Goal: Information Seeking & Learning: Learn about a topic

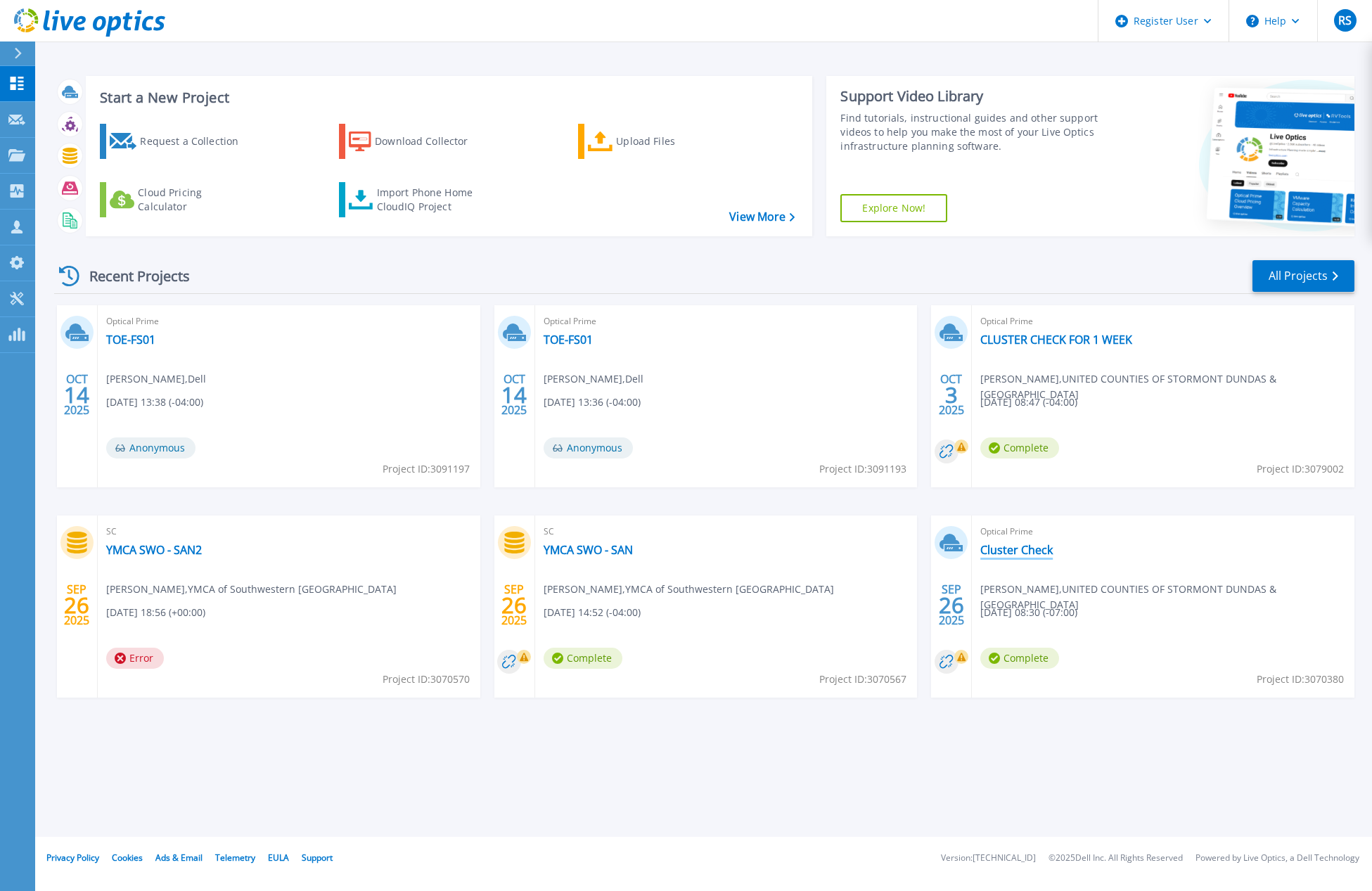
click at [1000, 548] on link "Cluster Check" at bounding box center [1016, 550] width 72 height 14
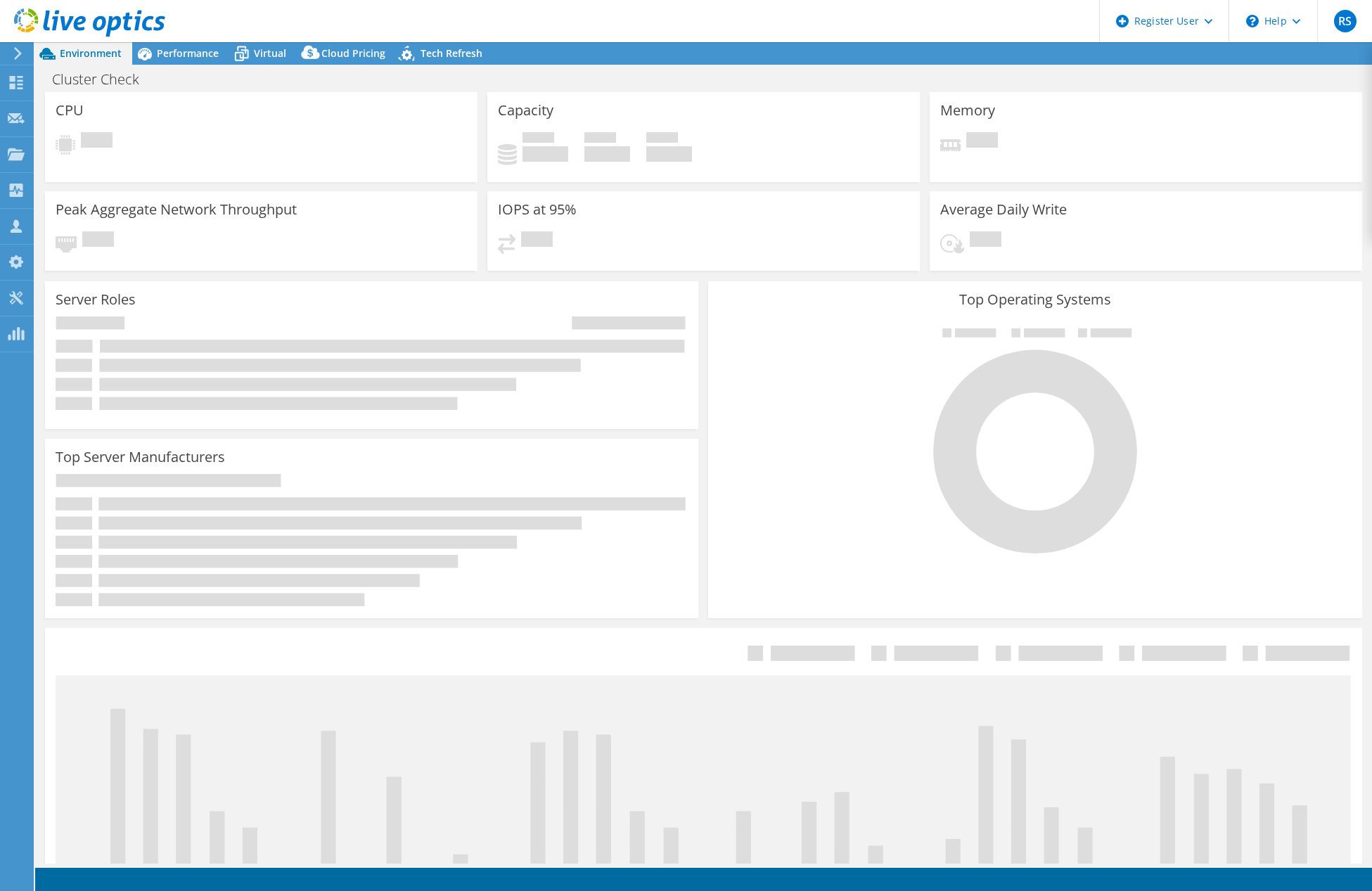
select select "USD"
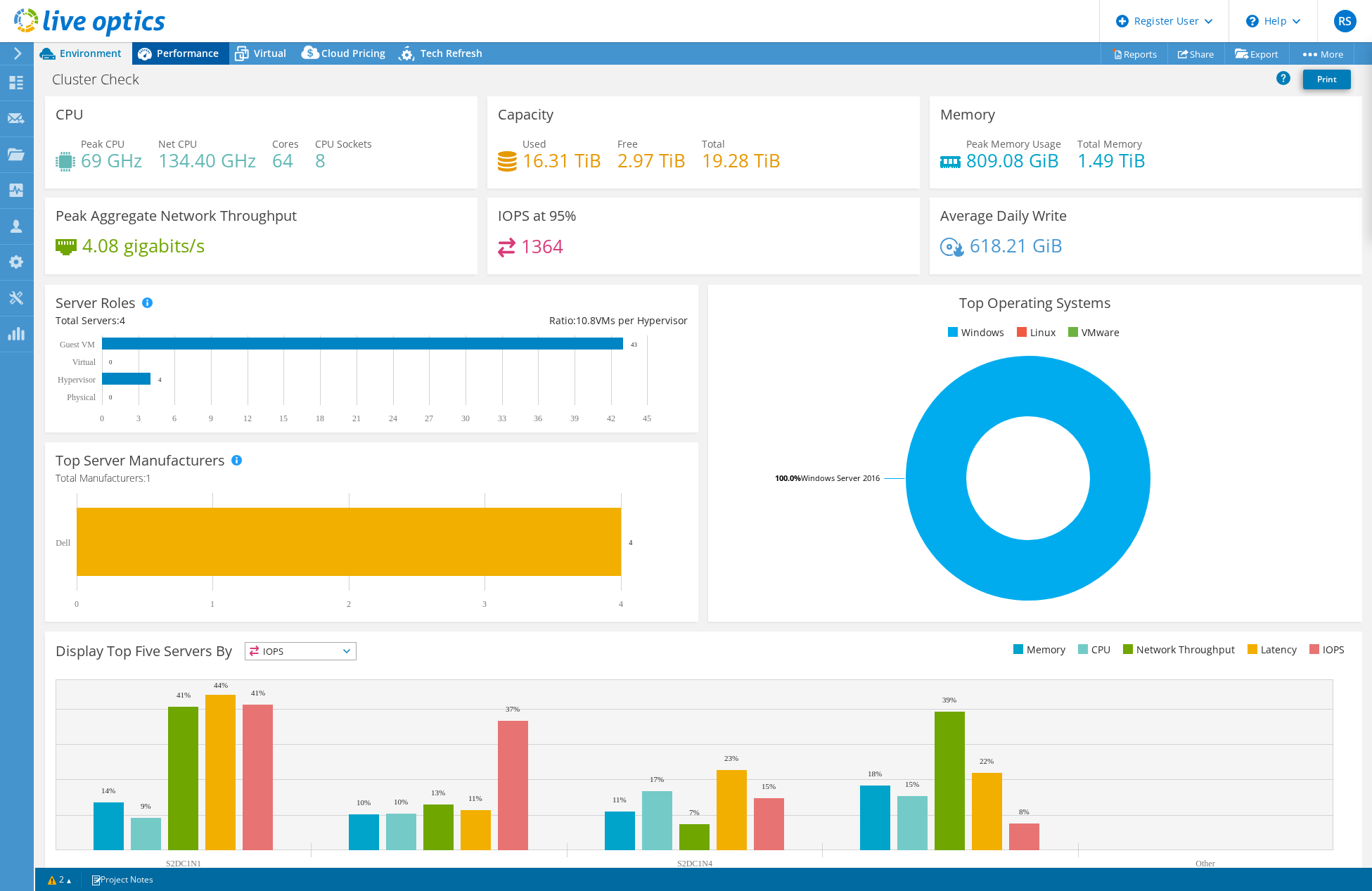
click at [193, 50] on span "Performance" at bounding box center [188, 53] width 62 height 13
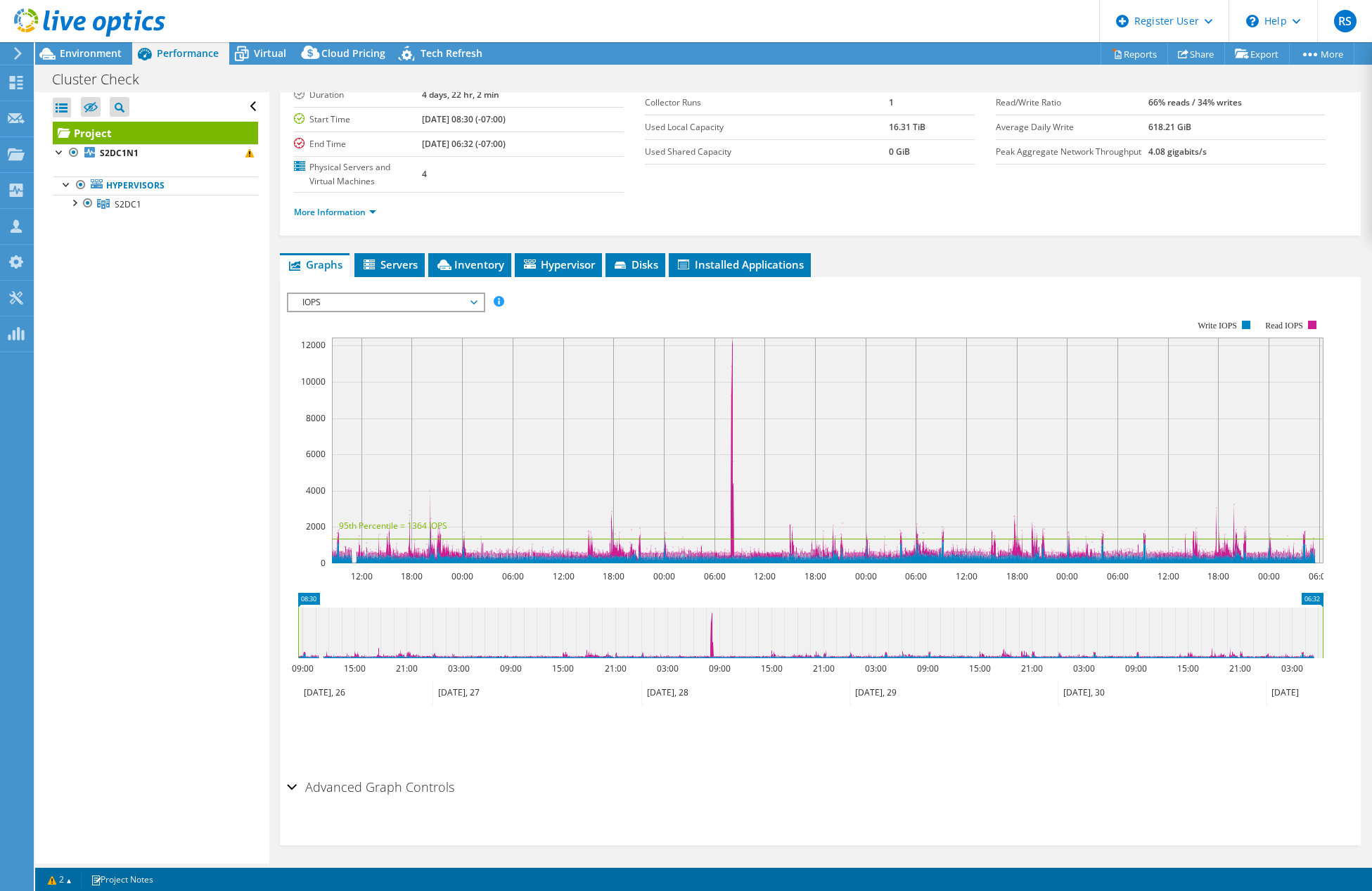
scroll to position [124, 0]
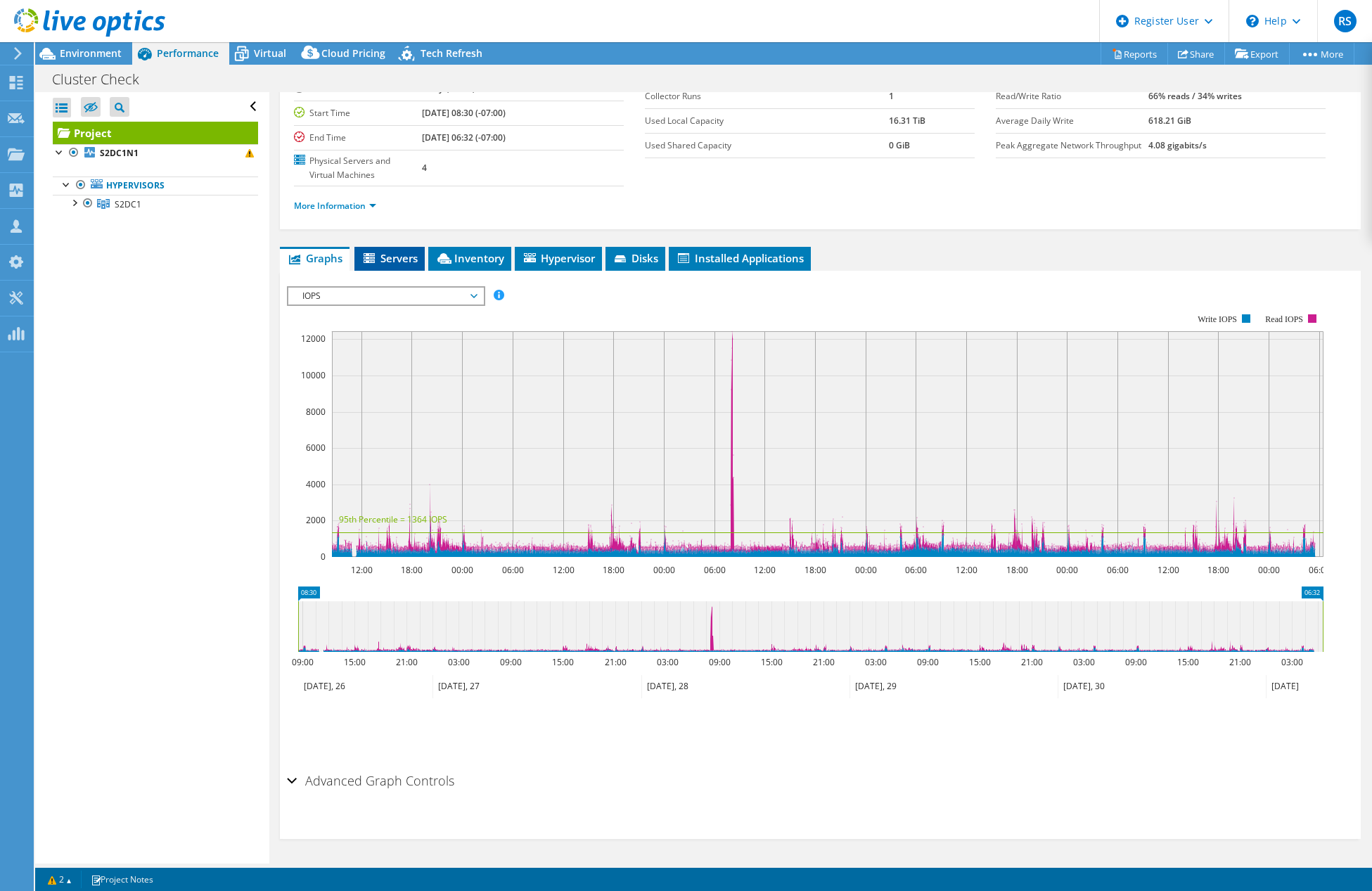
click at [403, 259] on span "Servers" at bounding box center [389, 258] width 56 height 14
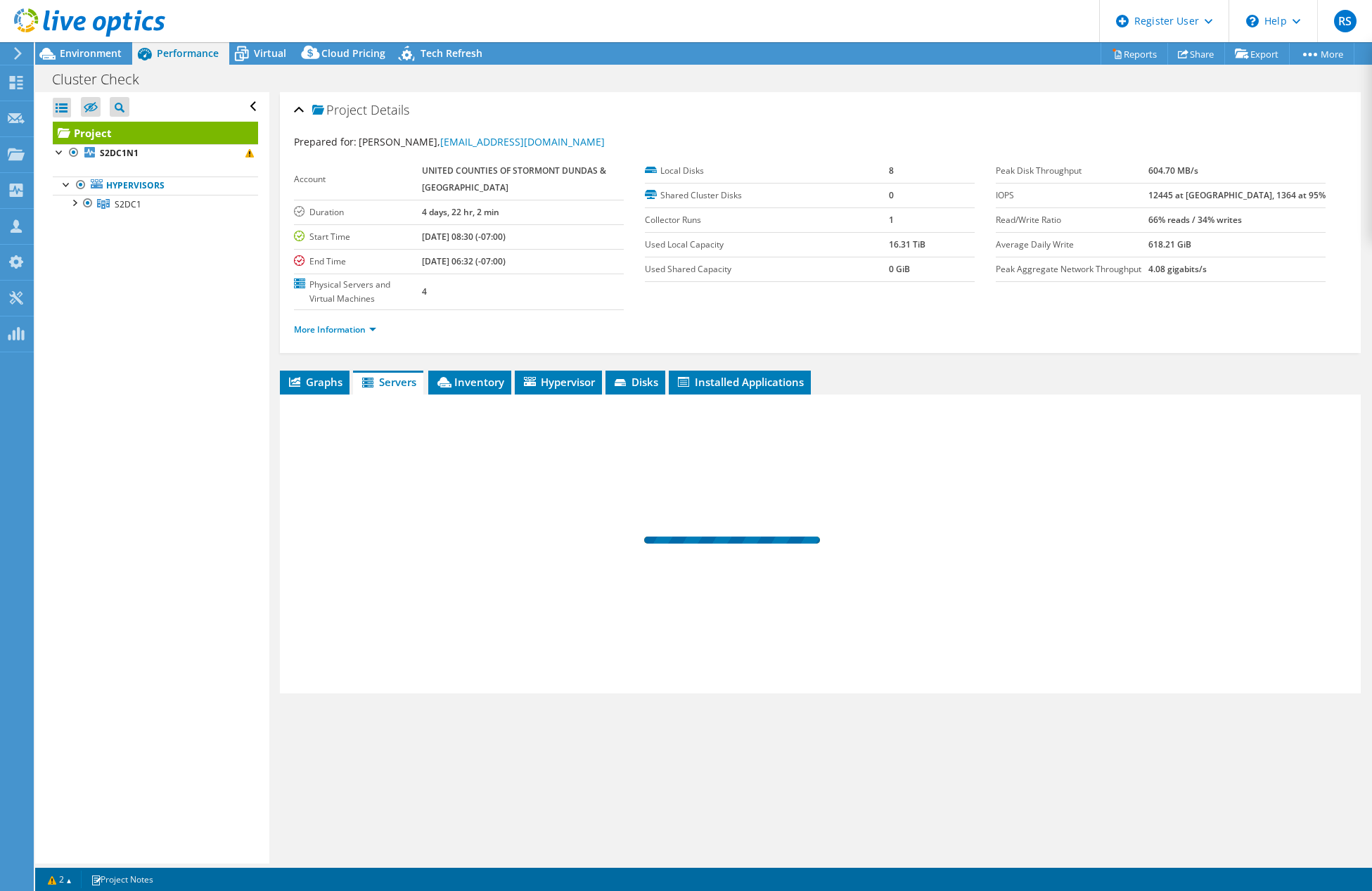
scroll to position [0, 0]
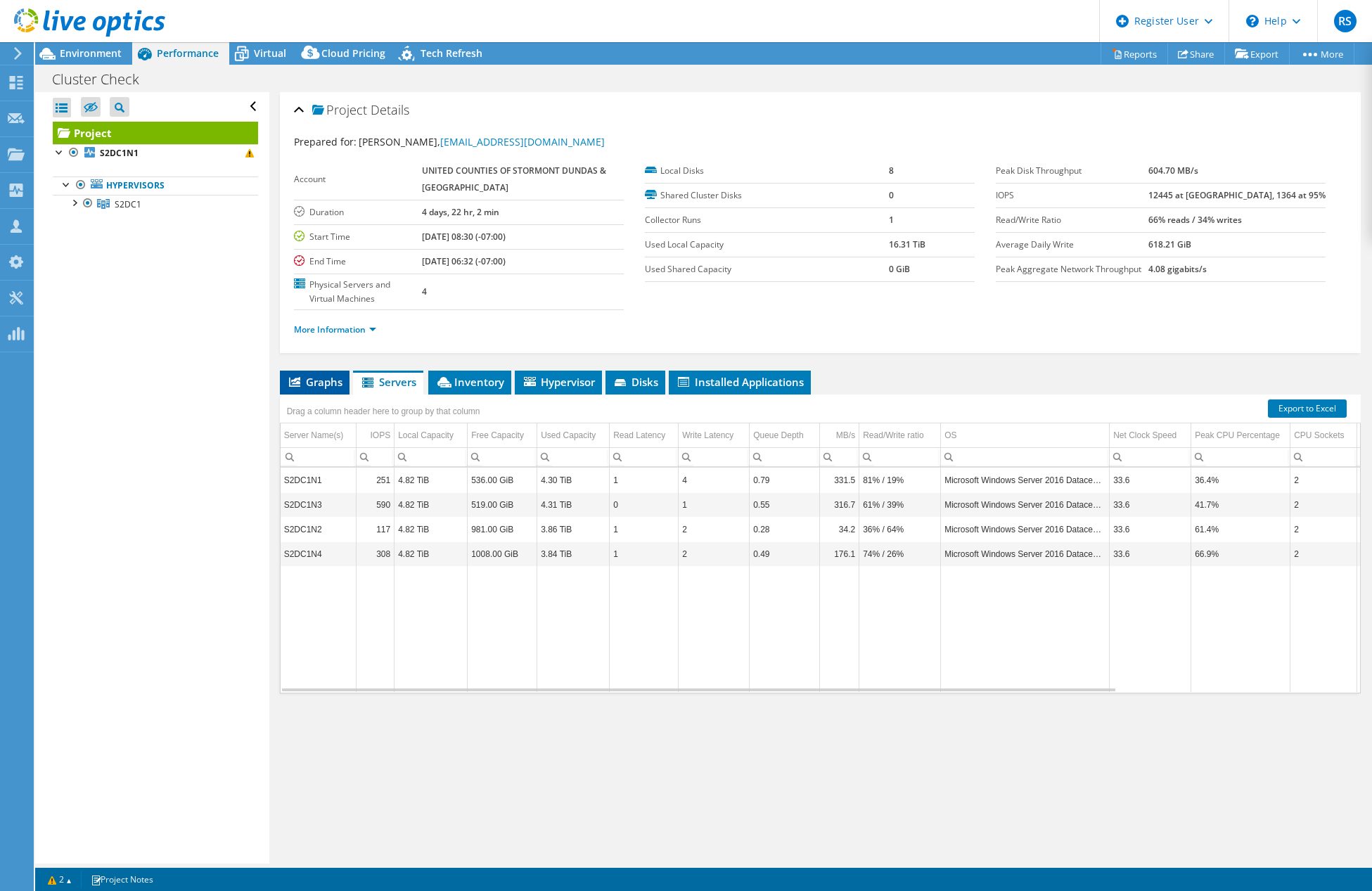
click at [319, 378] on span "Graphs" at bounding box center [314, 382] width 55 height 14
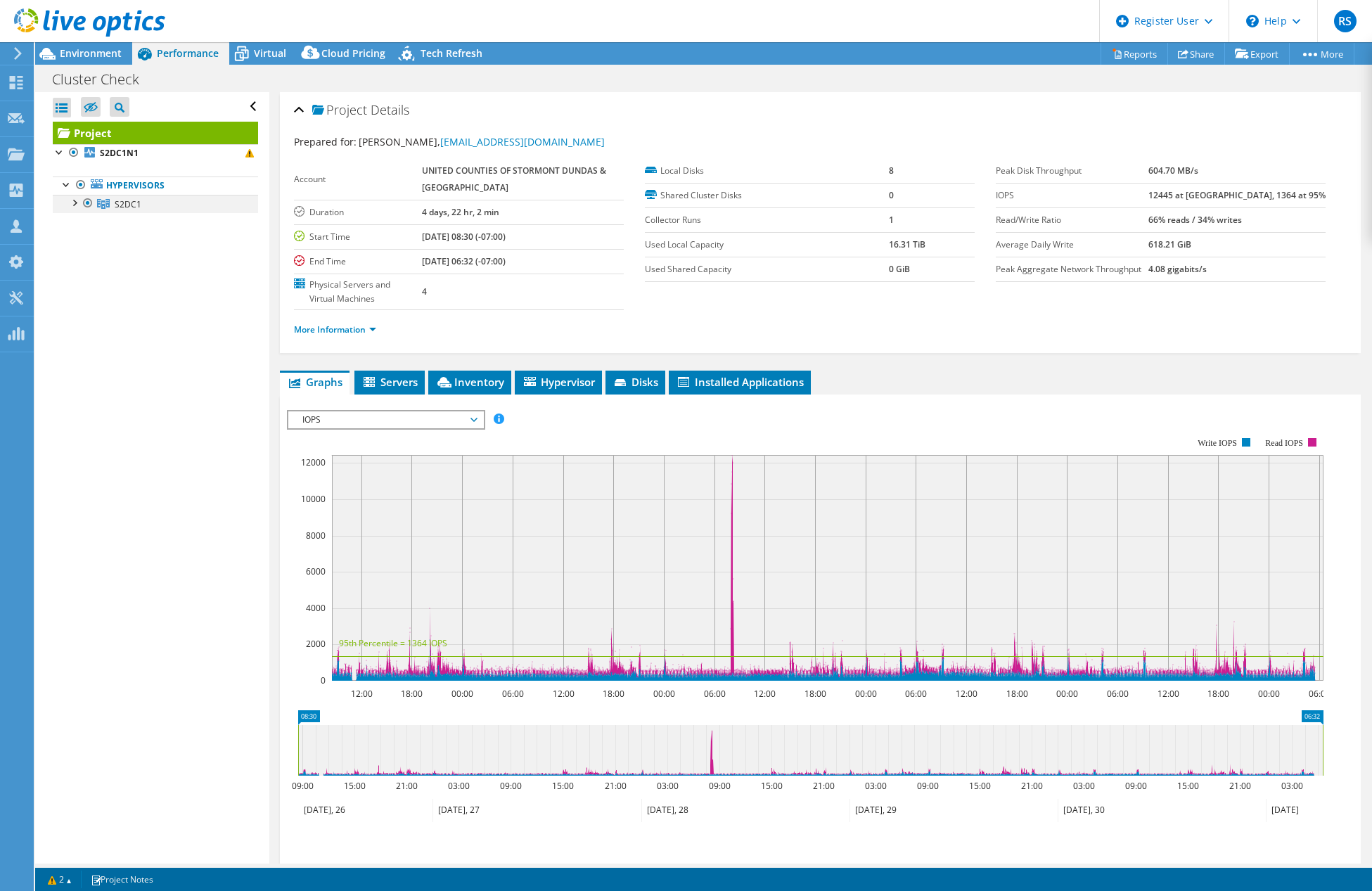
click at [75, 202] on div at bounding box center [73, 202] width 14 height 14
click at [150, 224] on link "S2DC1N1" at bounding box center [156, 223] width 205 height 18
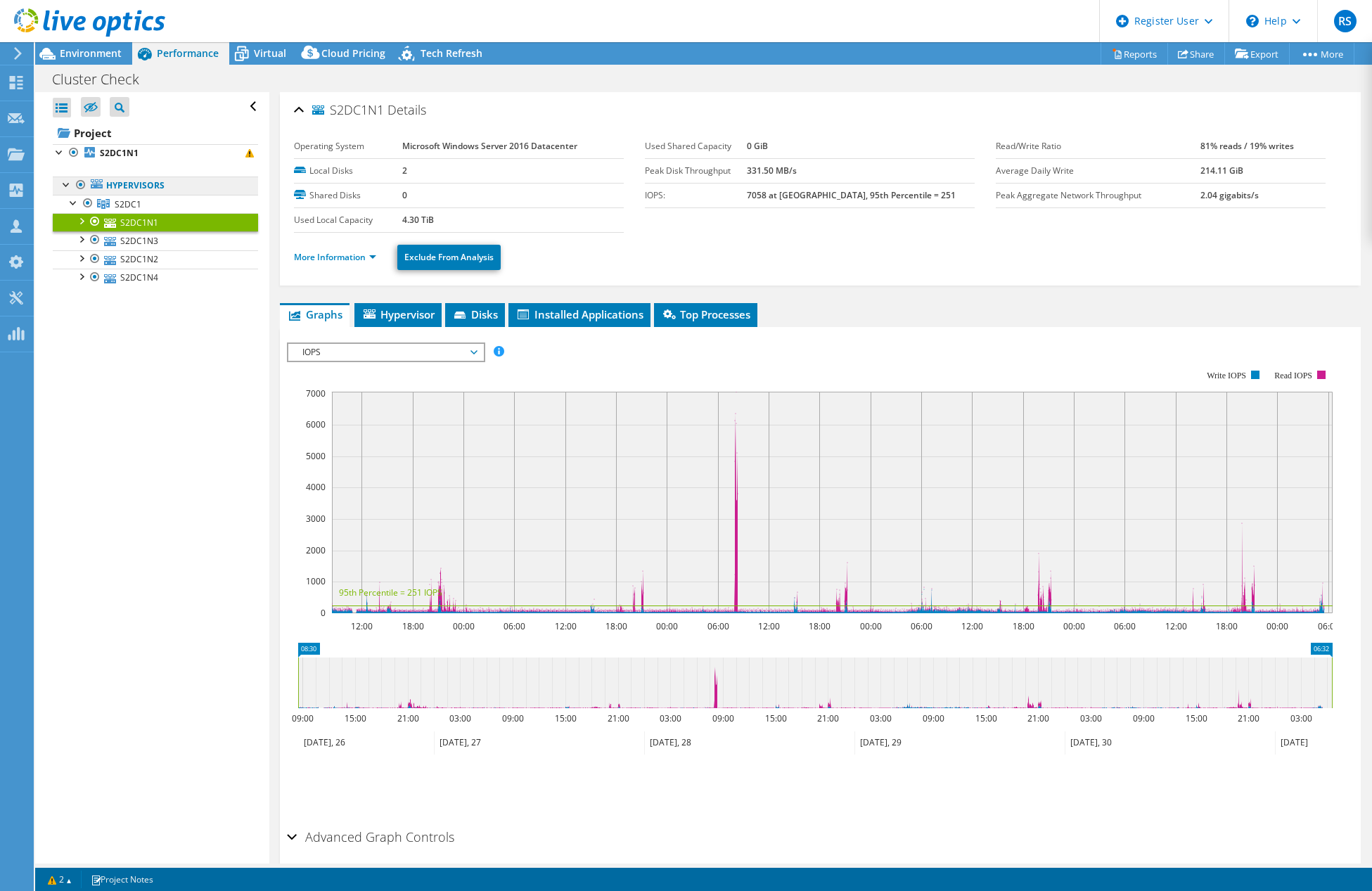
click at [131, 182] on link "Hypervisors" at bounding box center [156, 186] width 205 height 18
click at [63, 187] on div at bounding box center [66, 183] width 14 height 14
click at [118, 152] on b "S2DC1N1" at bounding box center [119, 153] width 39 height 12
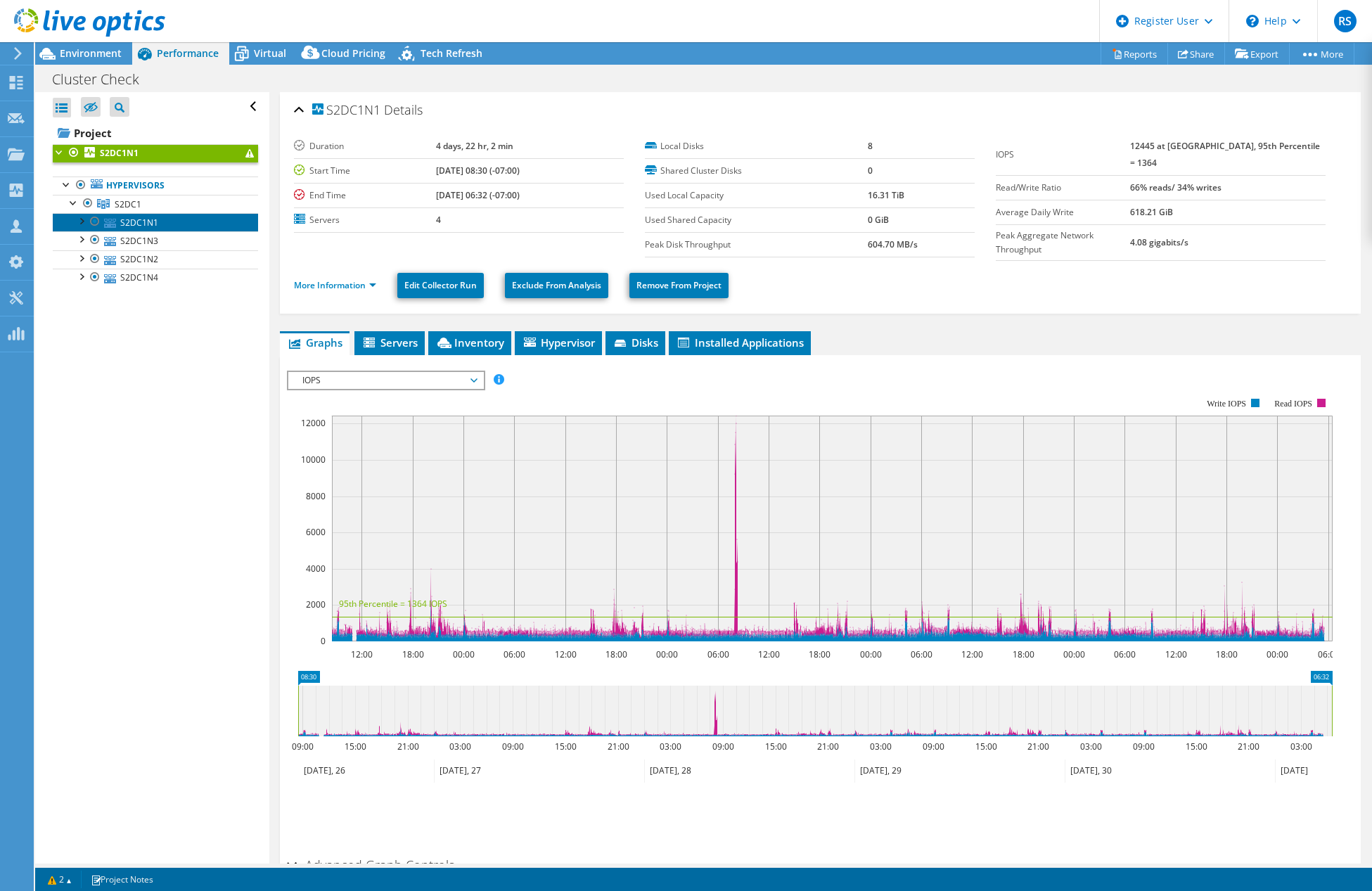
click at [151, 224] on link "S2DC1N1" at bounding box center [156, 223] width 205 height 18
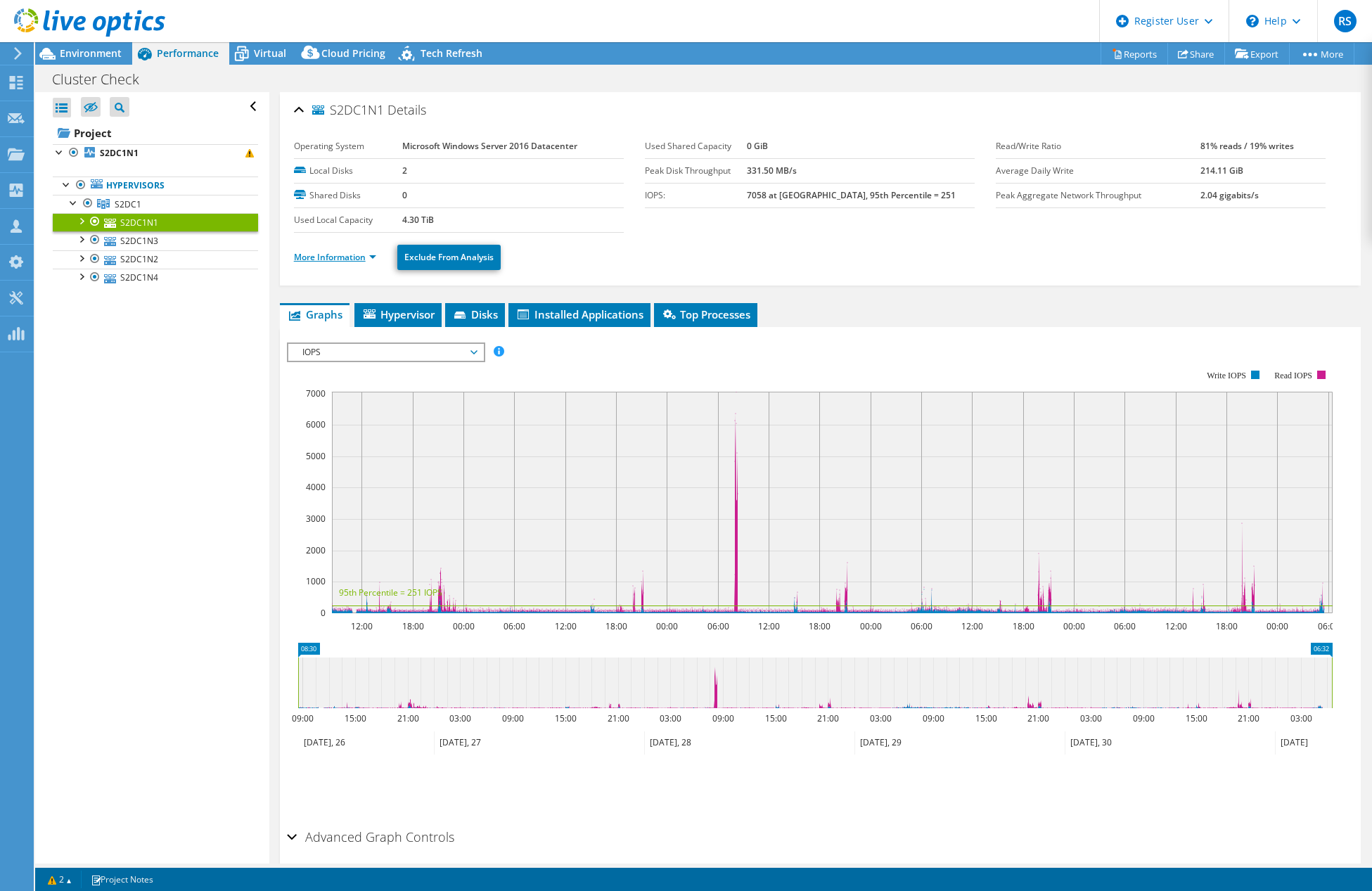
click at [351, 258] on link "More Information" at bounding box center [335, 257] width 82 height 12
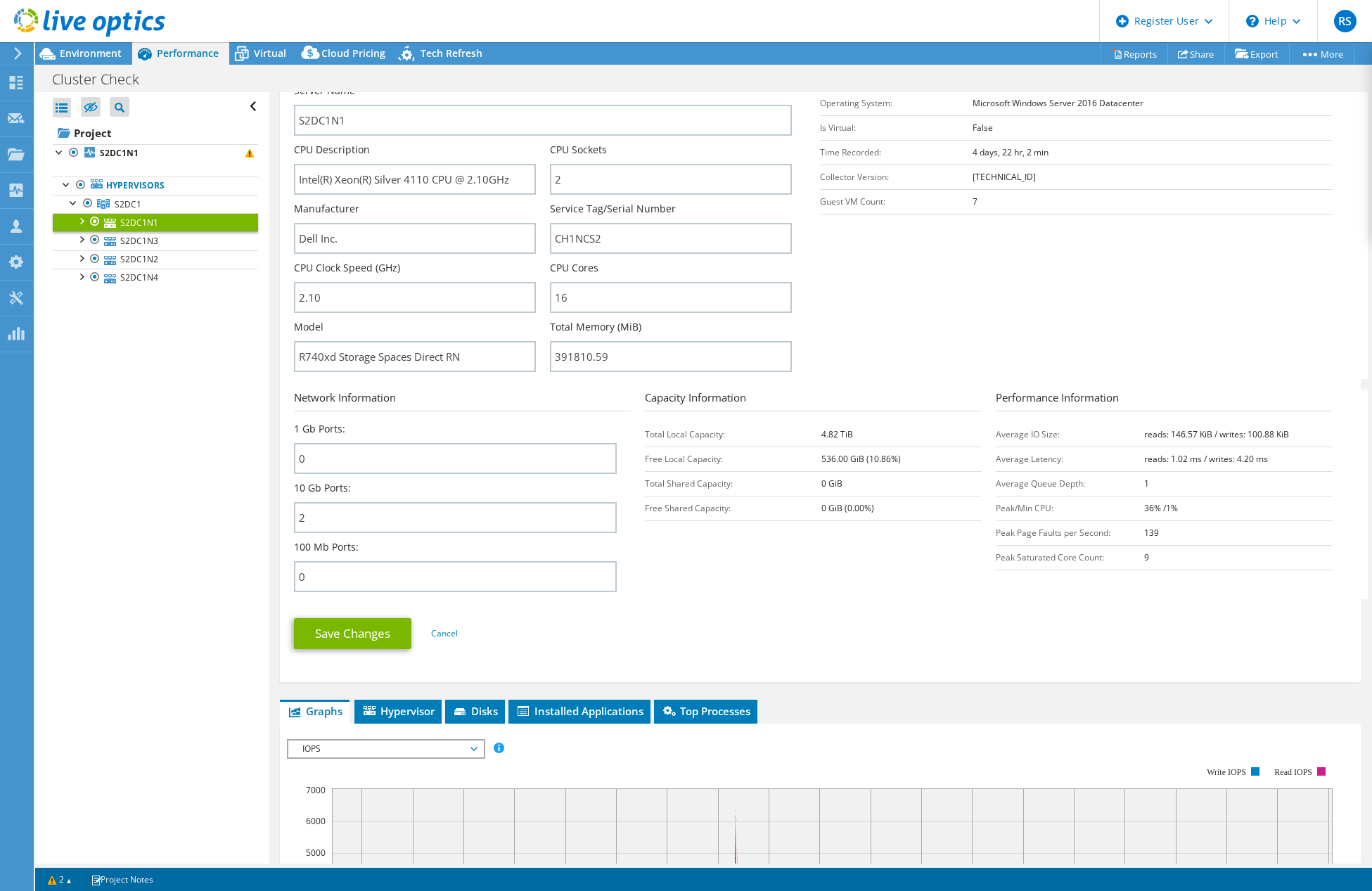
scroll to position [131, 0]
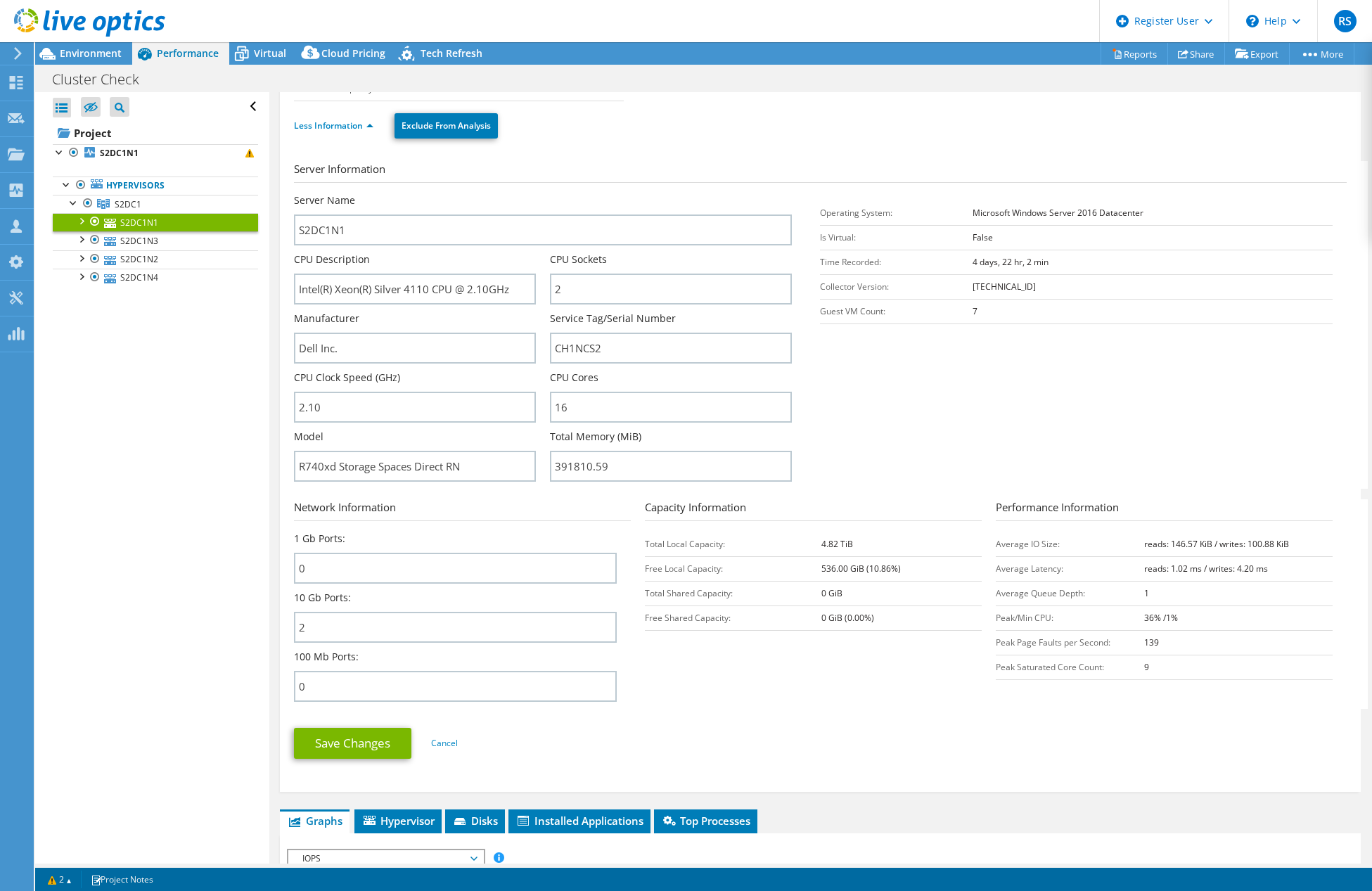
click at [171, 53] on span "Performance" at bounding box center [188, 53] width 62 height 13
click at [128, 151] on b "S2DC1N1" at bounding box center [119, 153] width 39 height 12
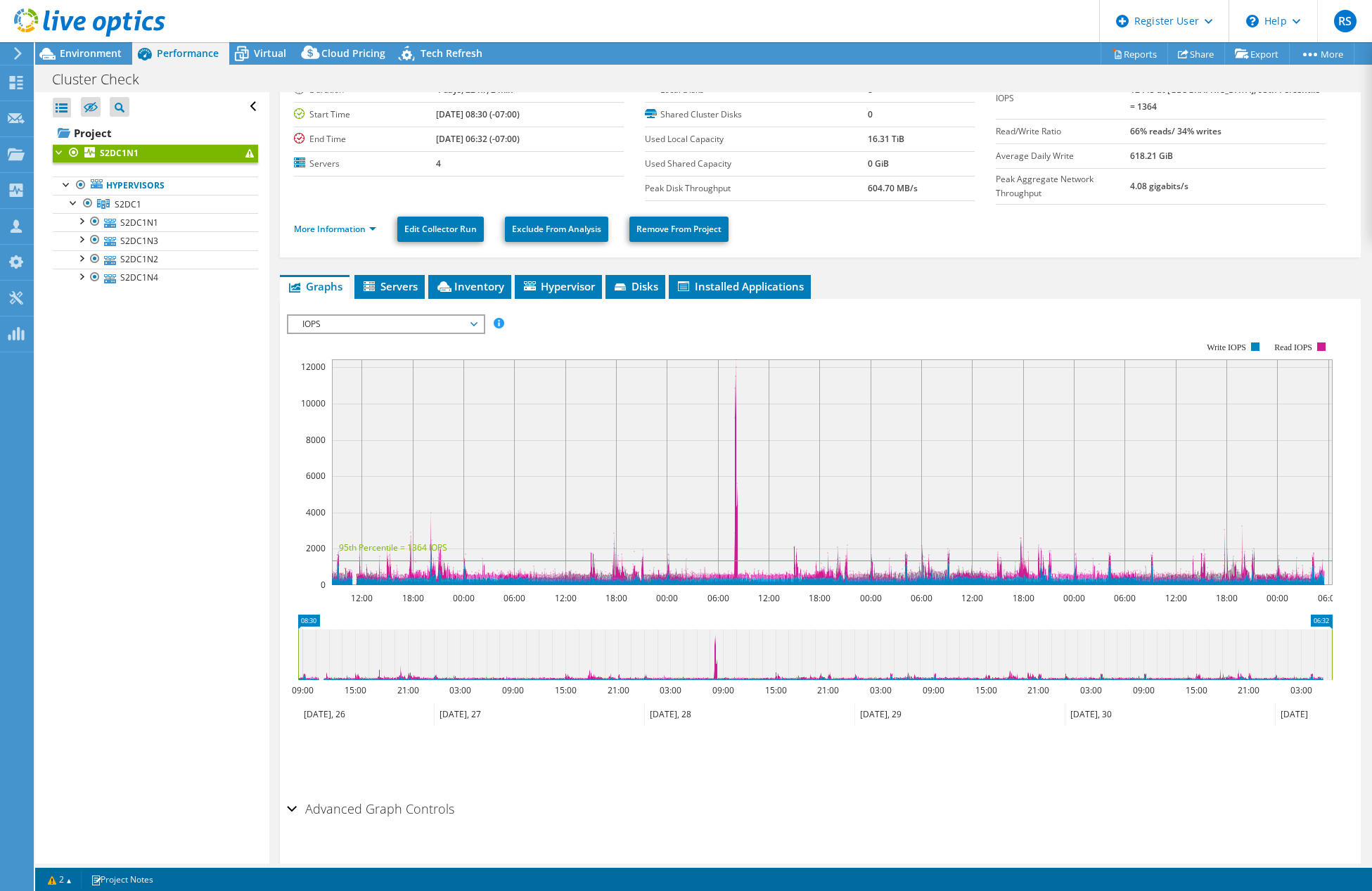
scroll to position [81, 0]
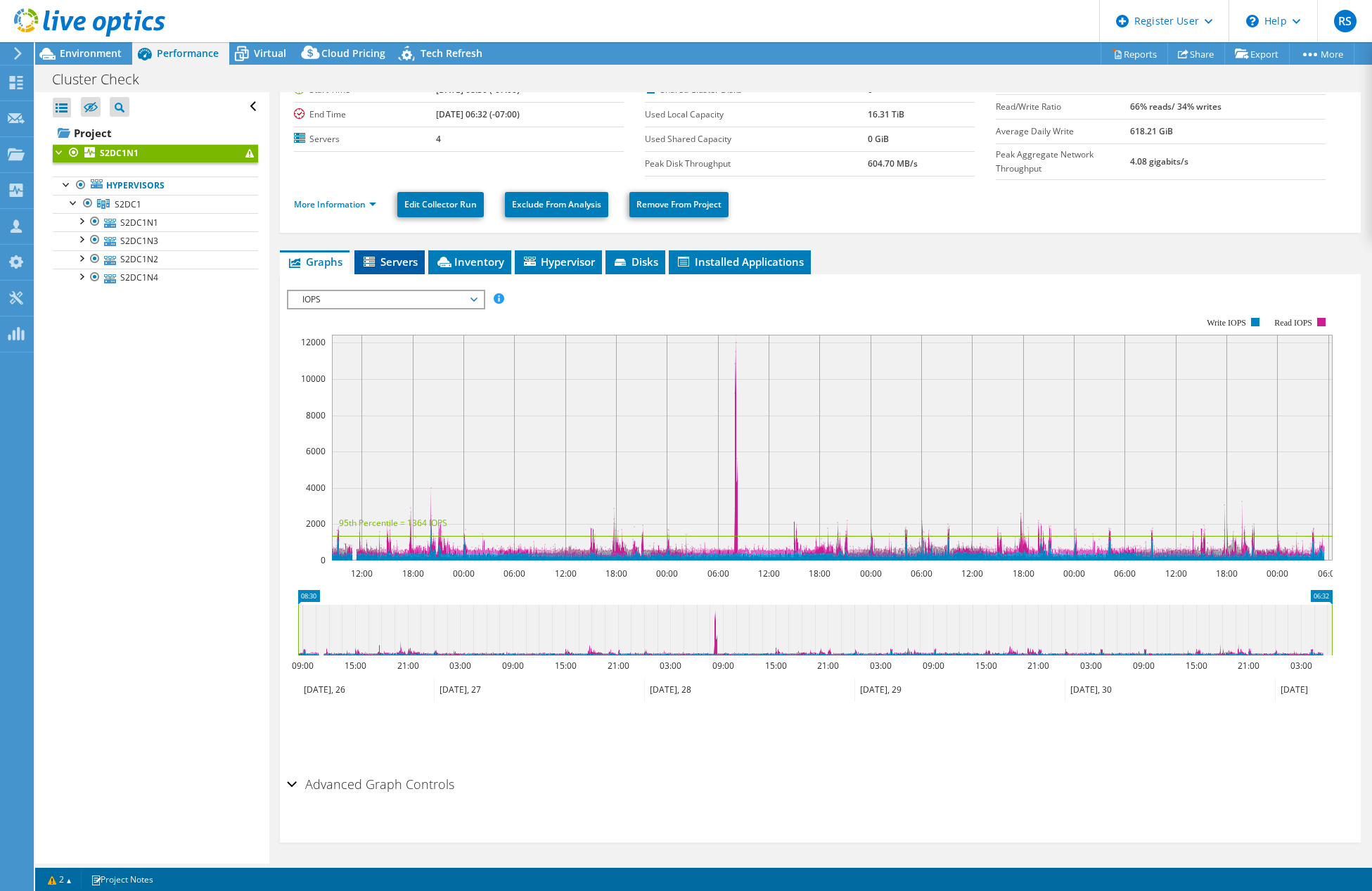
click at [417, 261] on span "Servers" at bounding box center [389, 261] width 56 height 14
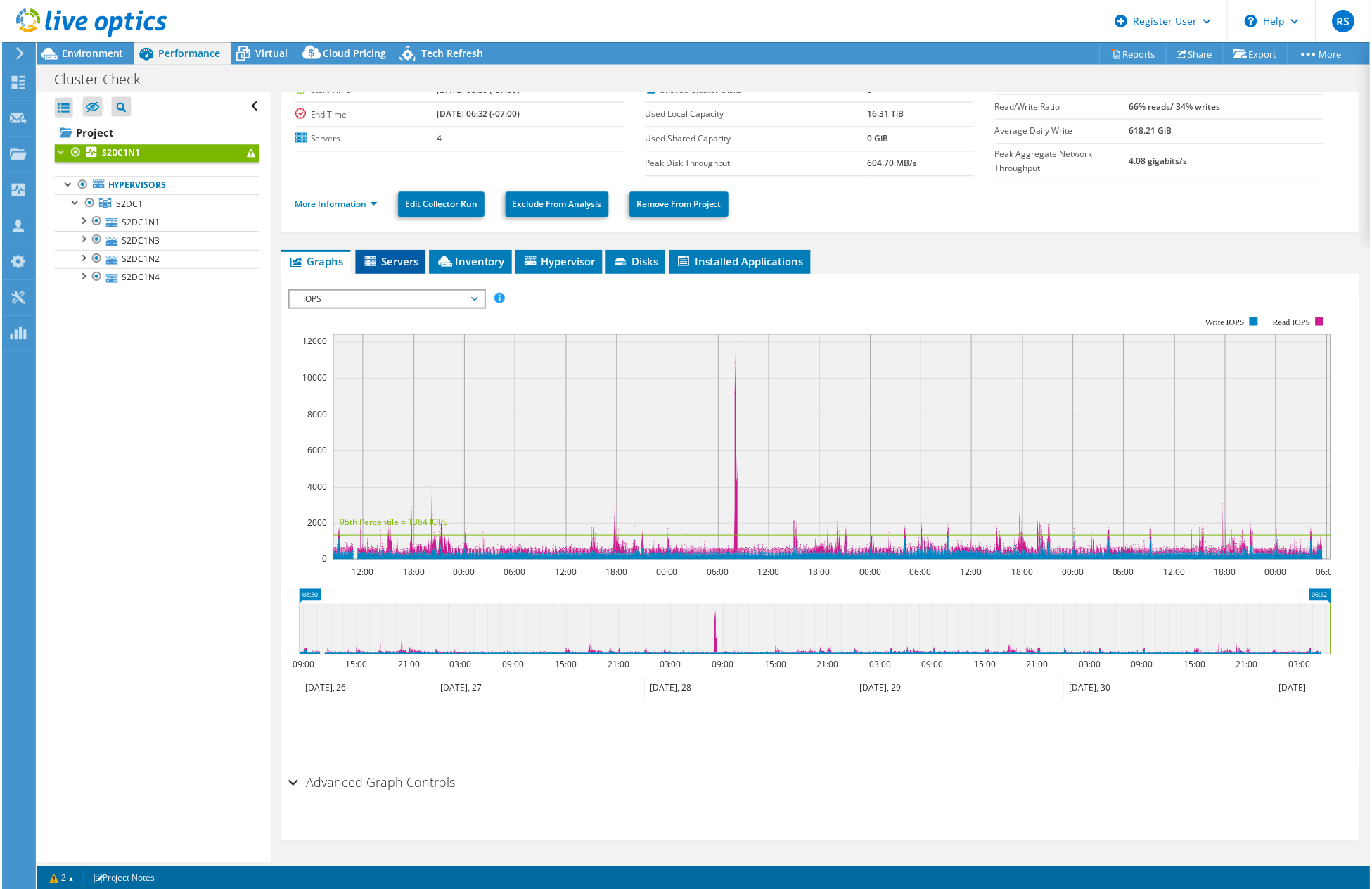
scroll to position [0, 0]
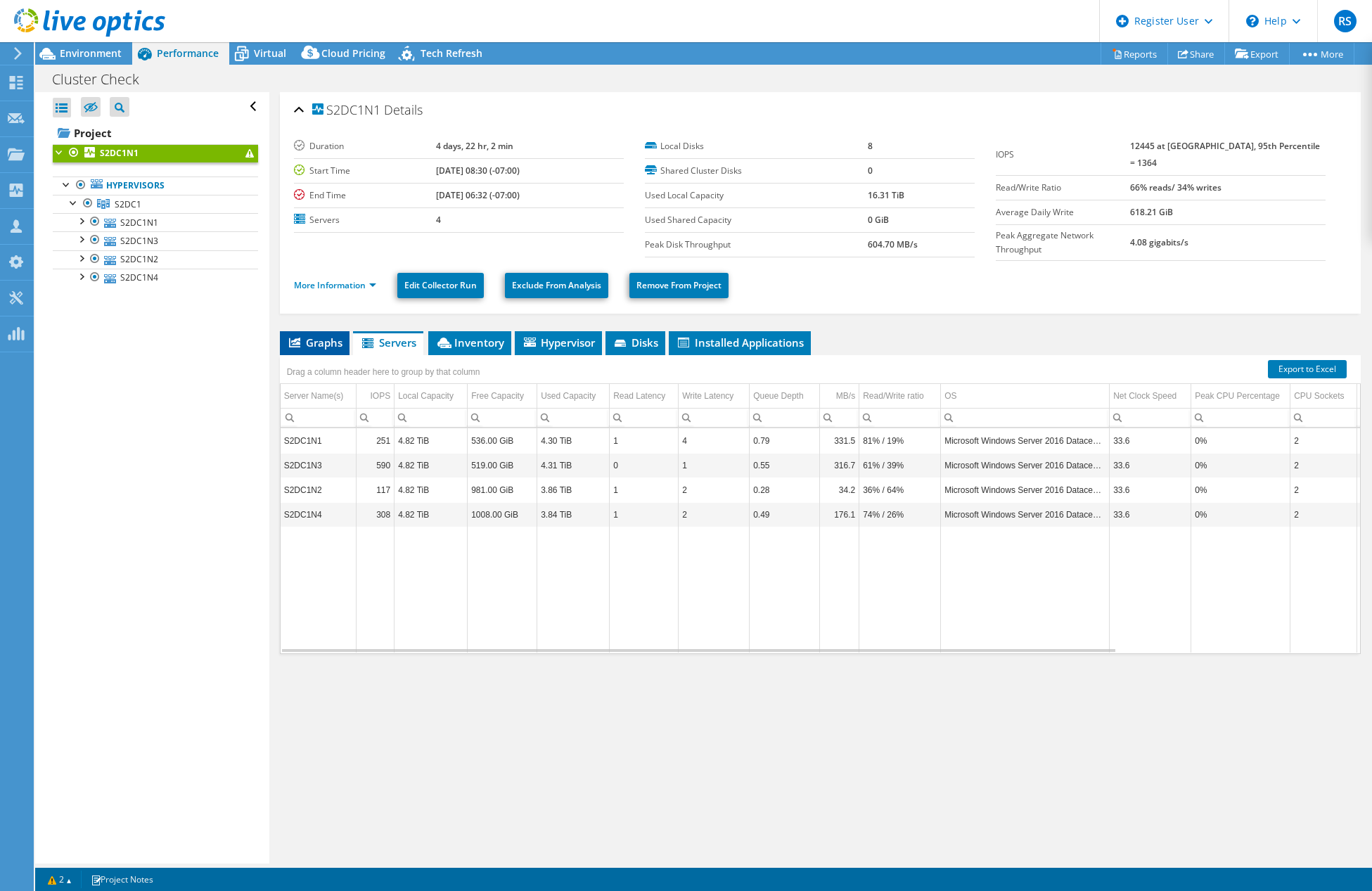
click at [316, 339] on span "Graphs" at bounding box center [314, 342] width 55 height 14
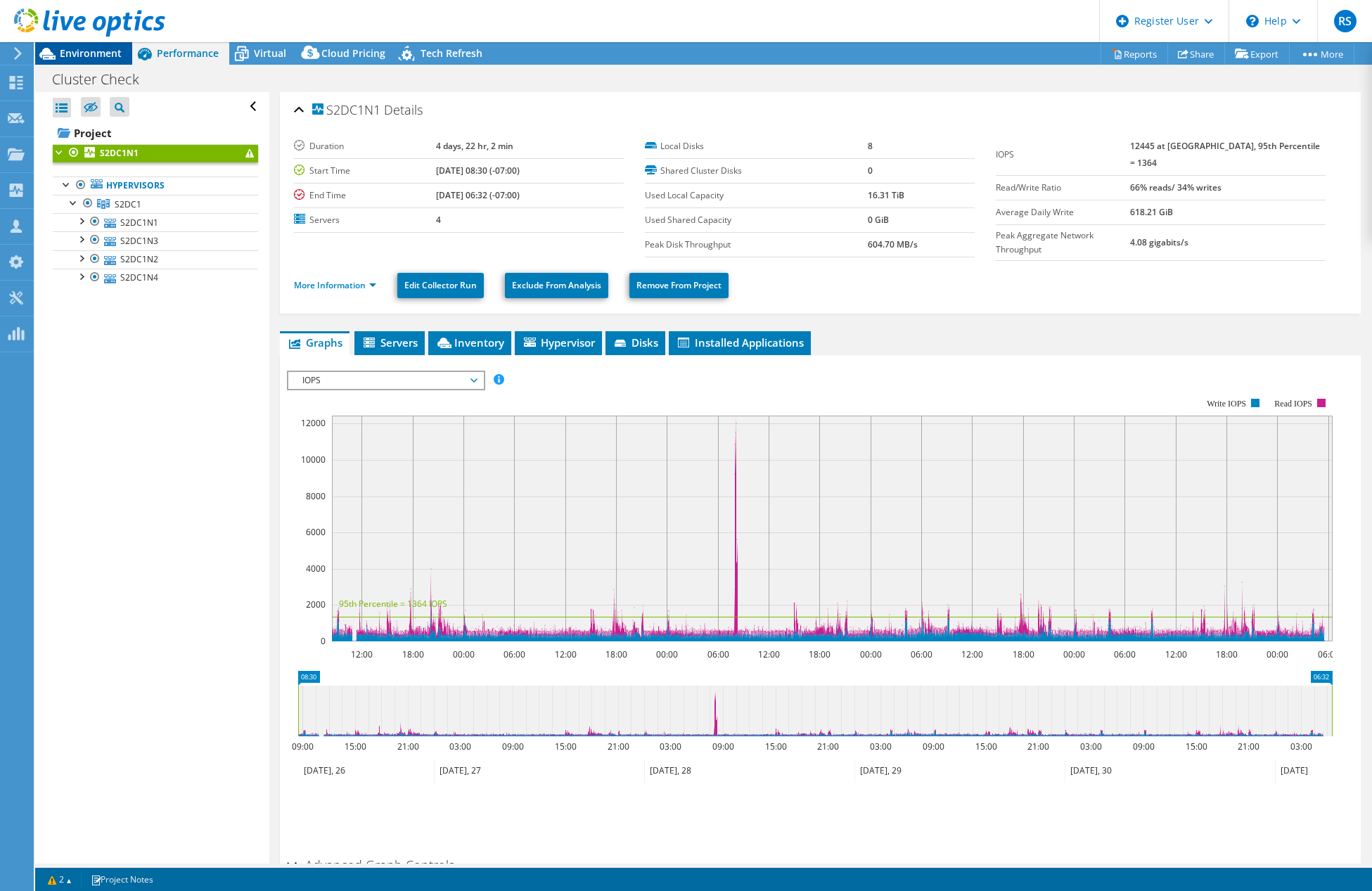
click at [96, 54] on span "Environment" at bounding box center [91, 53] width 62 height 13
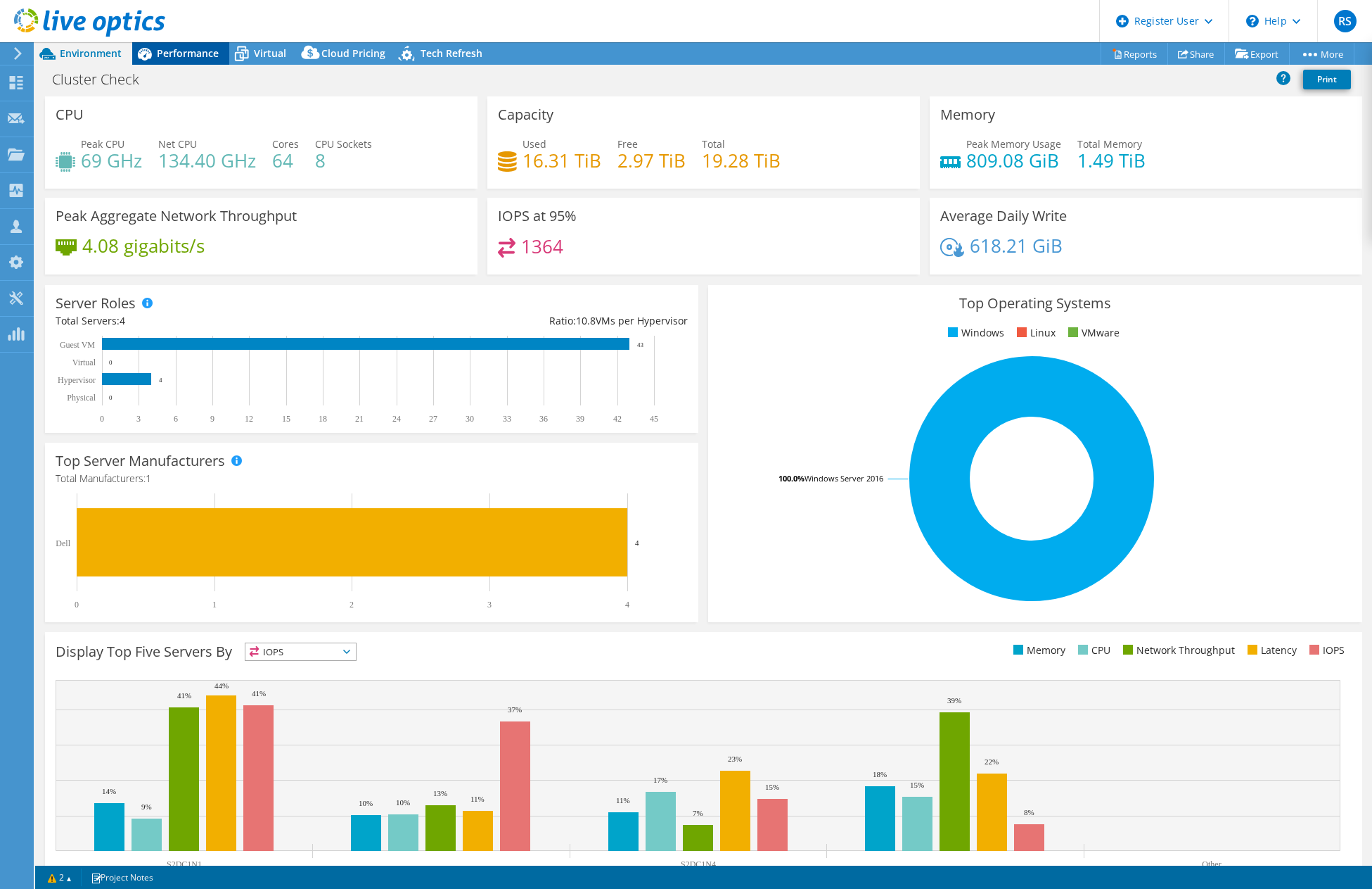
click at [208, 61] on div "Performance" at bounding box center [180, 53] width 97 height 23
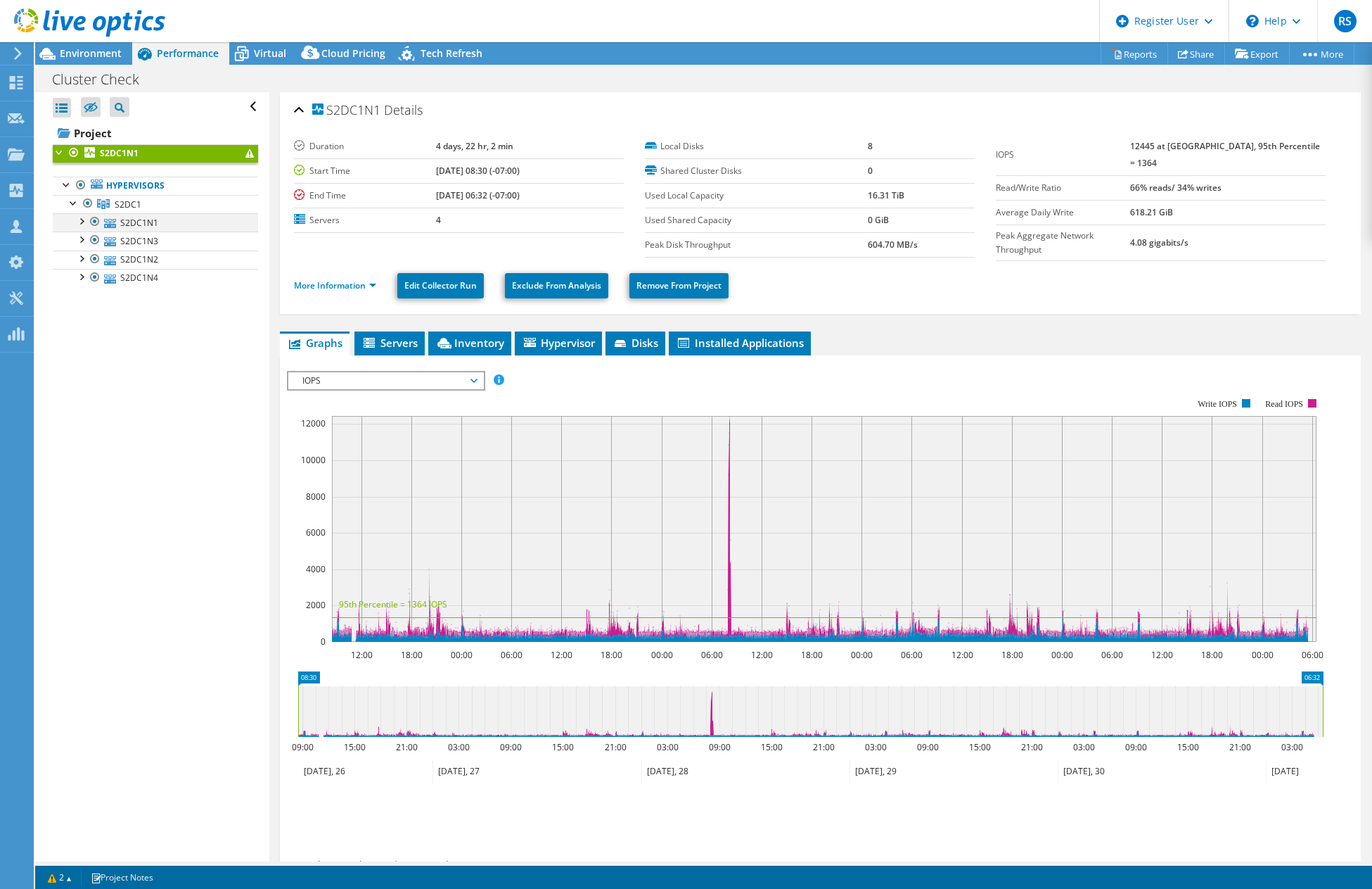
click at [80, 220] on div at bounding box center [81, 220] width 14 height 14
click at [78, 288] on div at bounding box center [81, 294] width 14 height 14
click at [79, 372] on div at bounding box center [81, 368] width 14 height 14
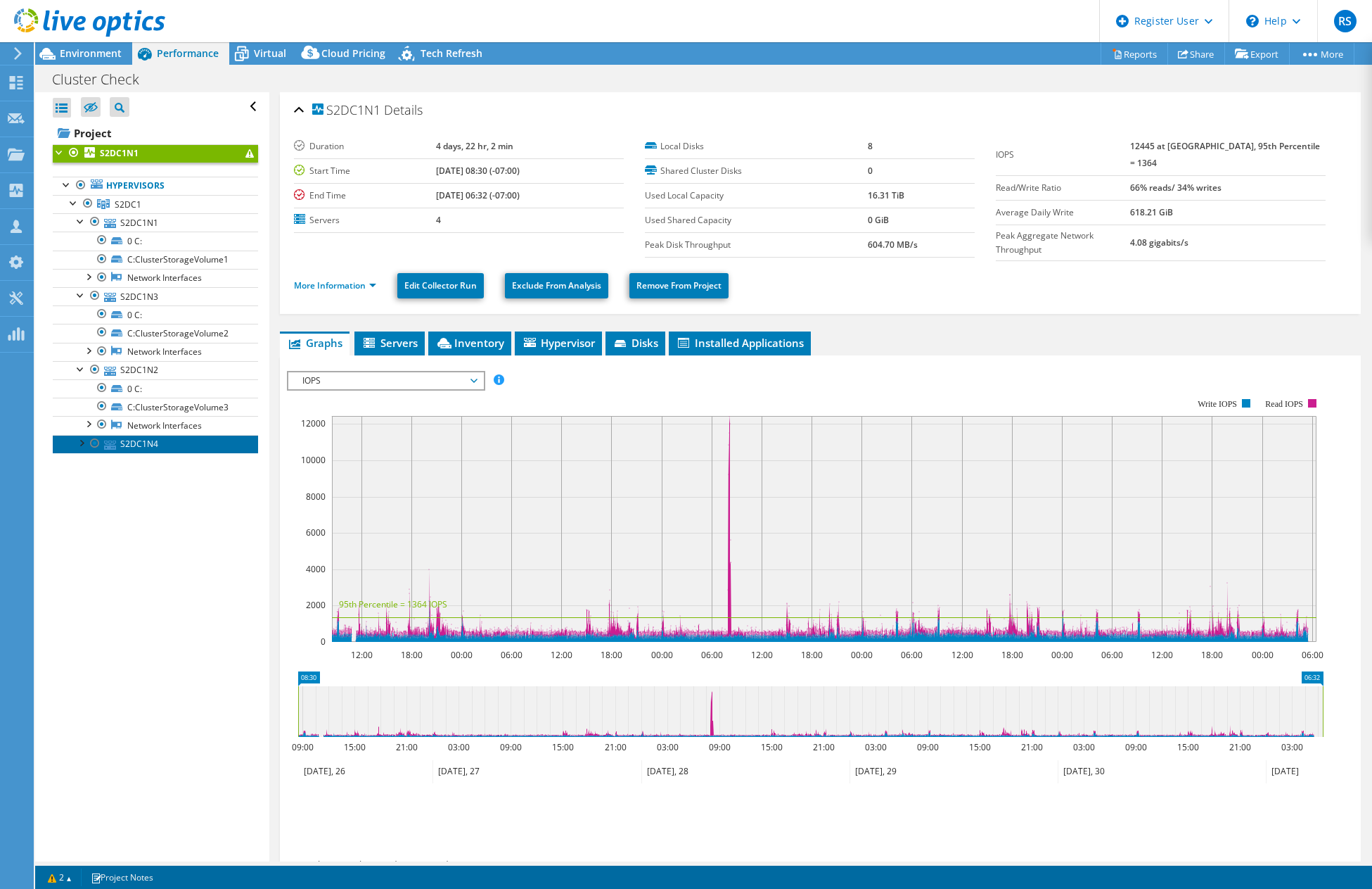
click at [74, 450] on link "S2DC1N4" at bounding box center [156, 444] width 205 height 19
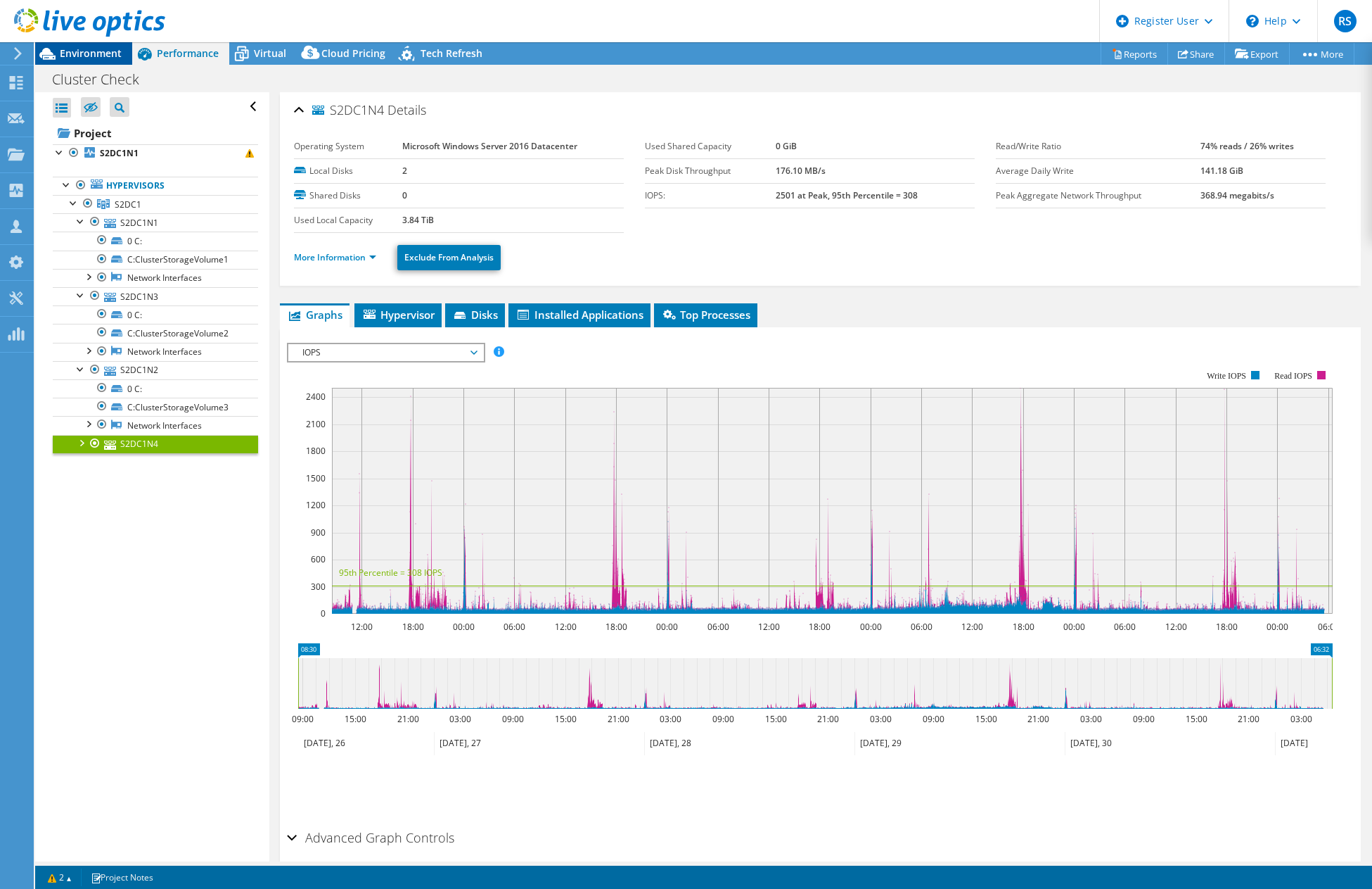
click at [106, 52] on span "Environment" at bounding box center [91, 53] width 62 height 13
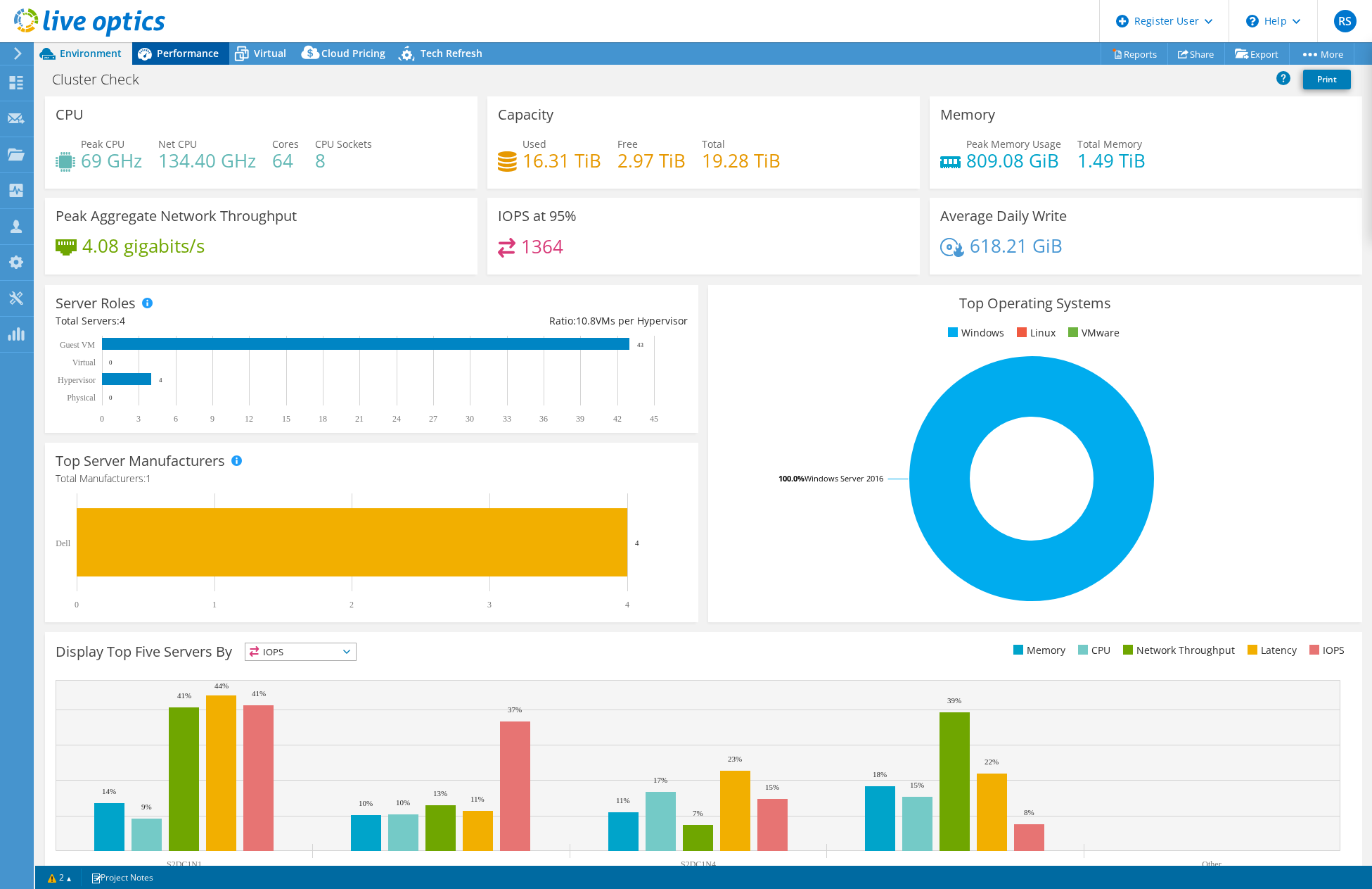
click at [175, 53] on span "Performance" at bounding box center [188, 53] width 62 height 13
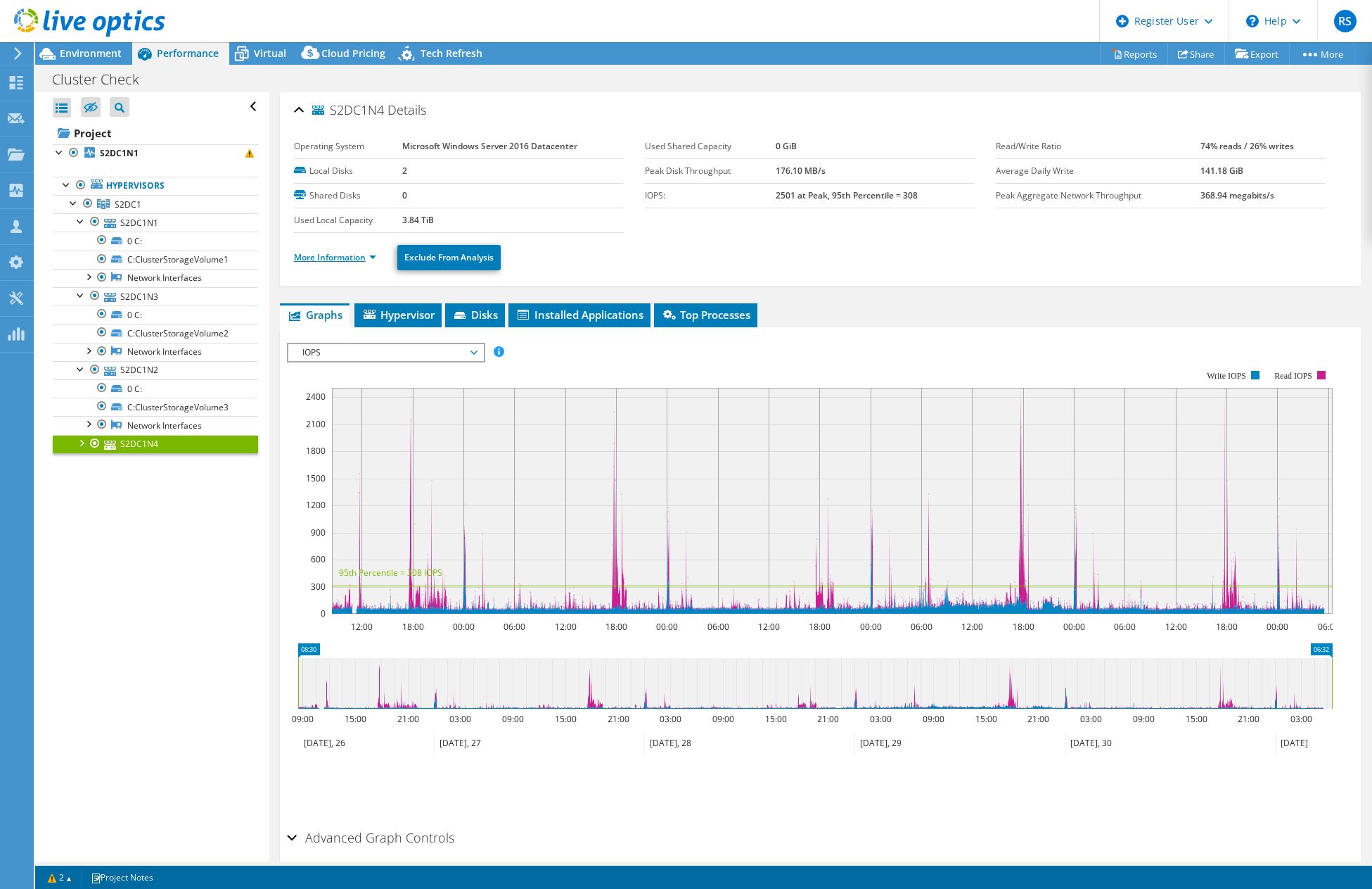
click at [354, 253] on link "More Information" at bounding box center [335, 257] width 82 height 12
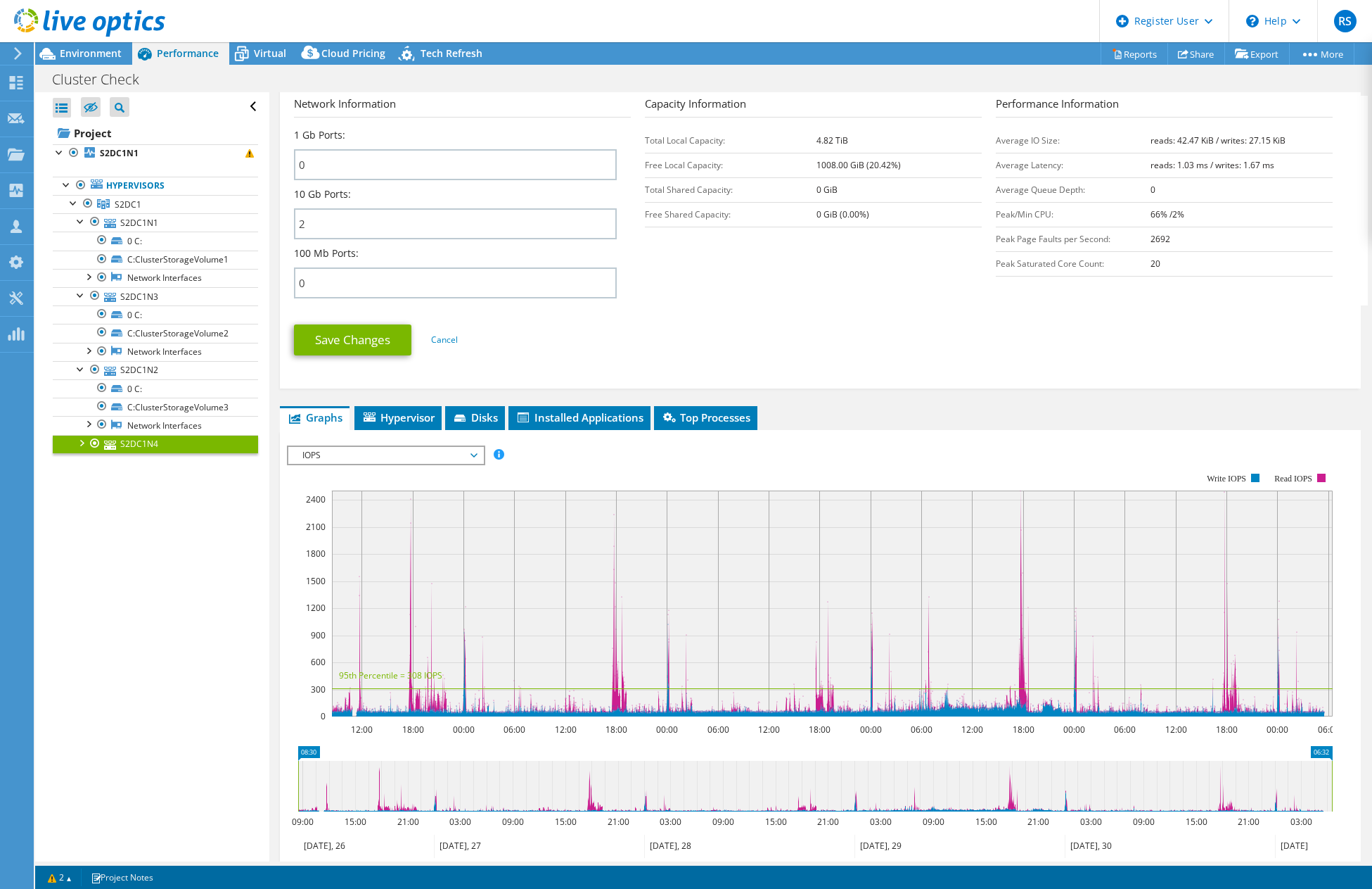
scroll to position [563, 0]
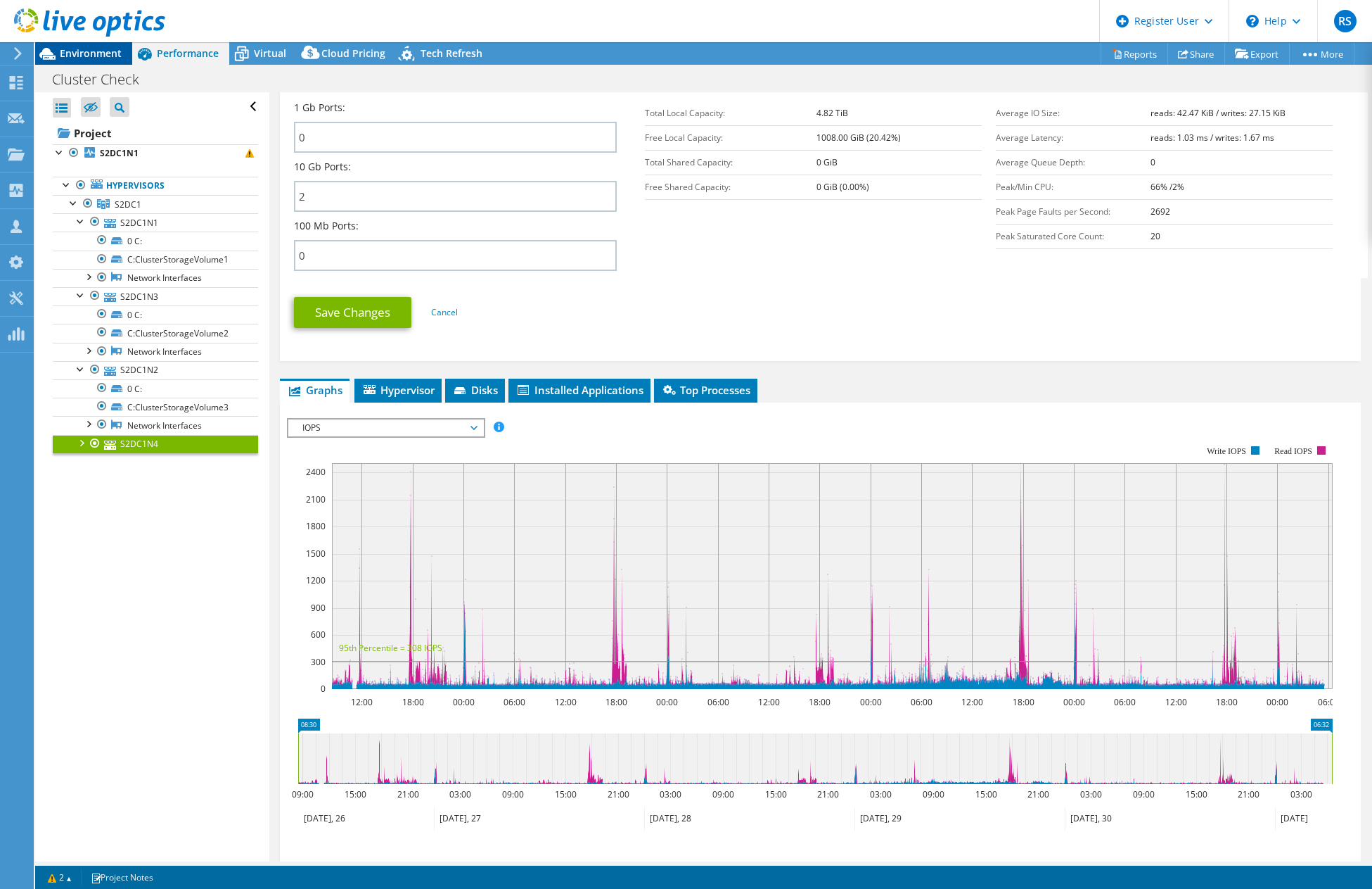
click at [116, 54] on span "Environment" at bounding box center [91, 53] width 62 height 13
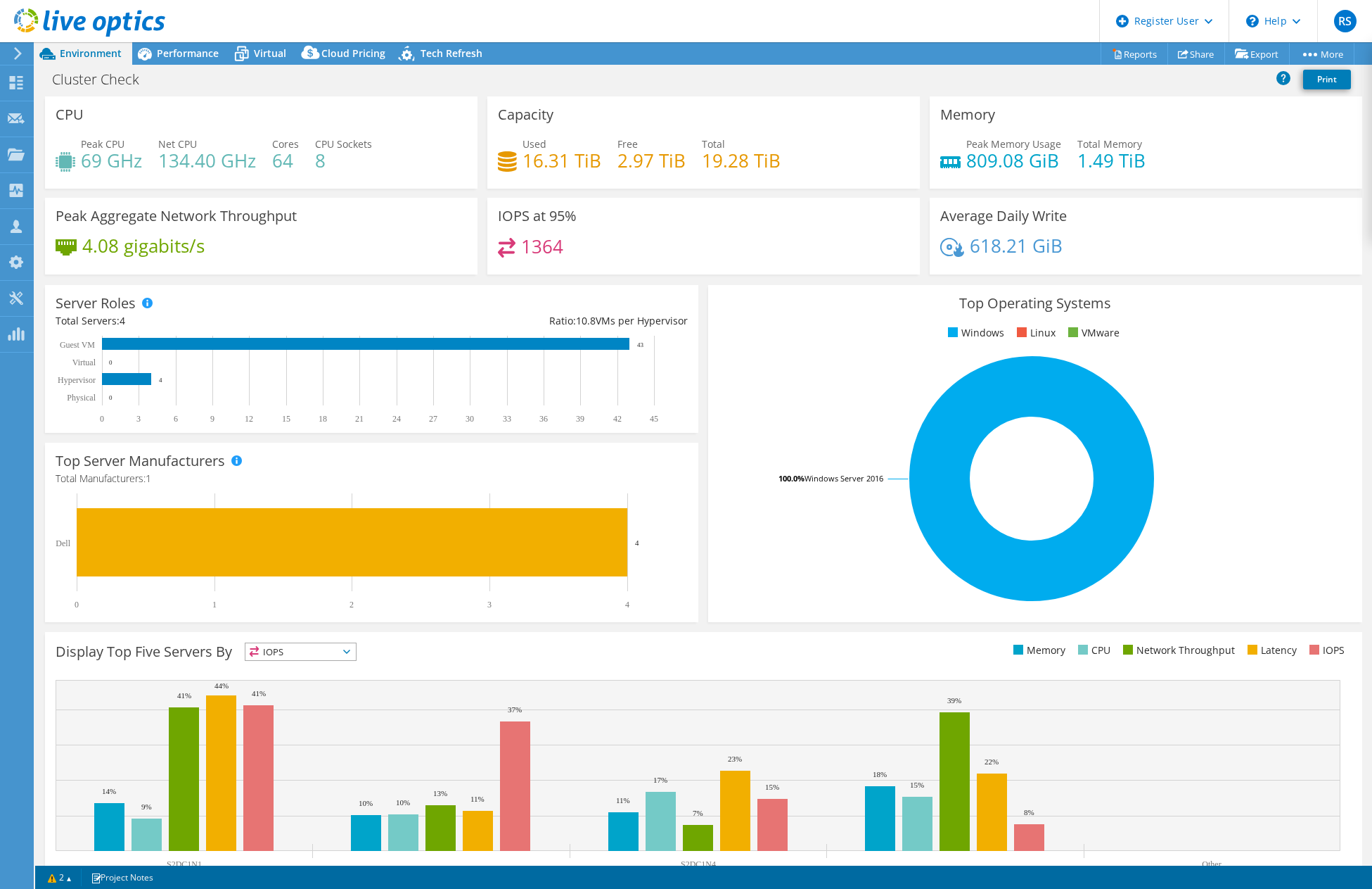
click at [707, 168] on h4 "19.28 TiB" at bounding box center [741, 161] width 79 height 15
click at [705, 219] on div "IOPS at 95% 1364" at bounding box center [704, 235] width 433 height 77
click at [724, 163] on h4 "19.28 TiB" at bounding box center [741, 161] width 79 height 15
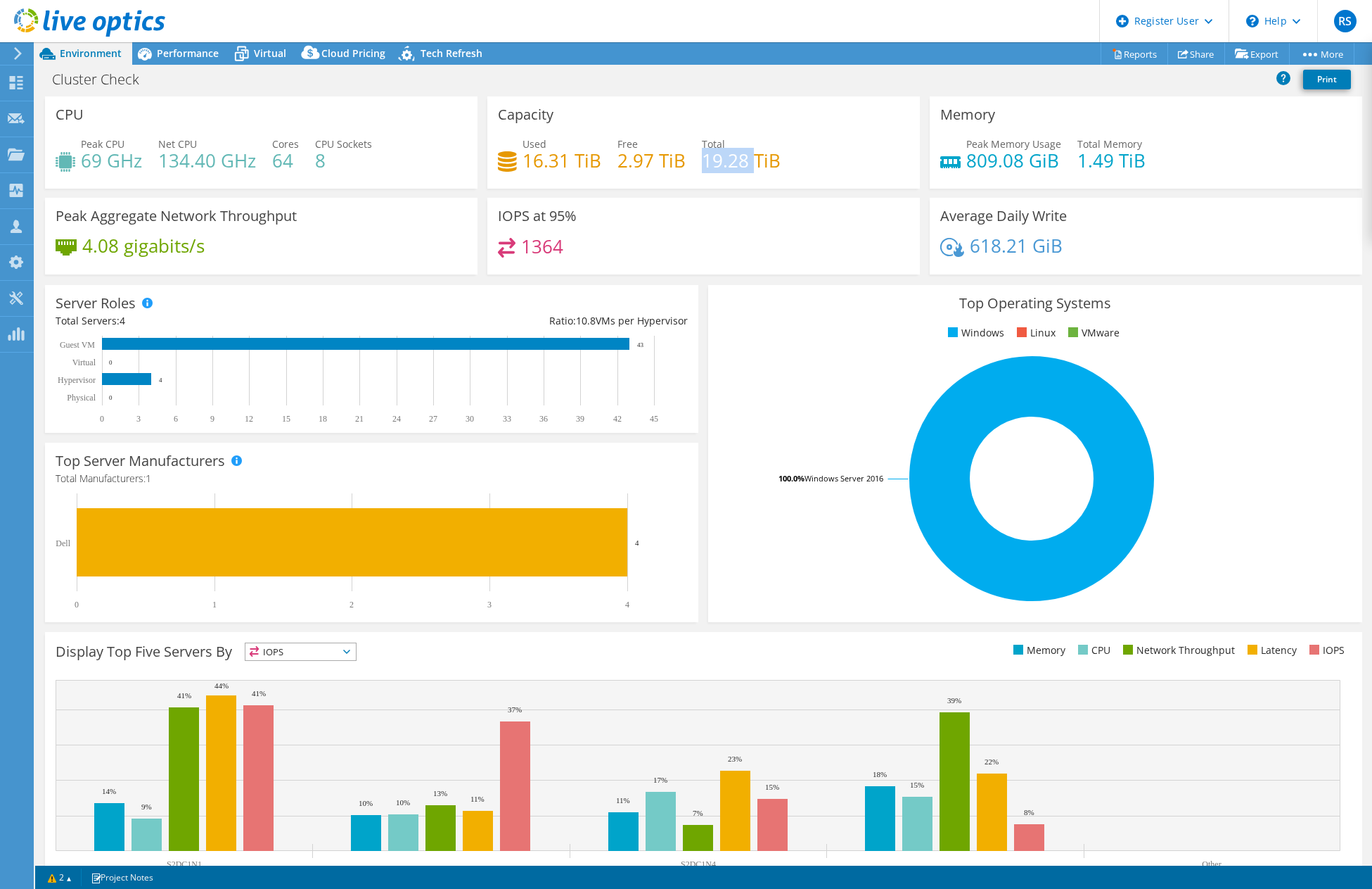
click at [724, 163] on h4 "19.28 TiB" at bounding box center [741, 161] width 79 height 15
click at [752, 247] on div "1364" at bounding box center [703, 253] width 411 height 30
click at [187, 58] on span "Performance" at bounding box center [188, 53] width 62 height 13
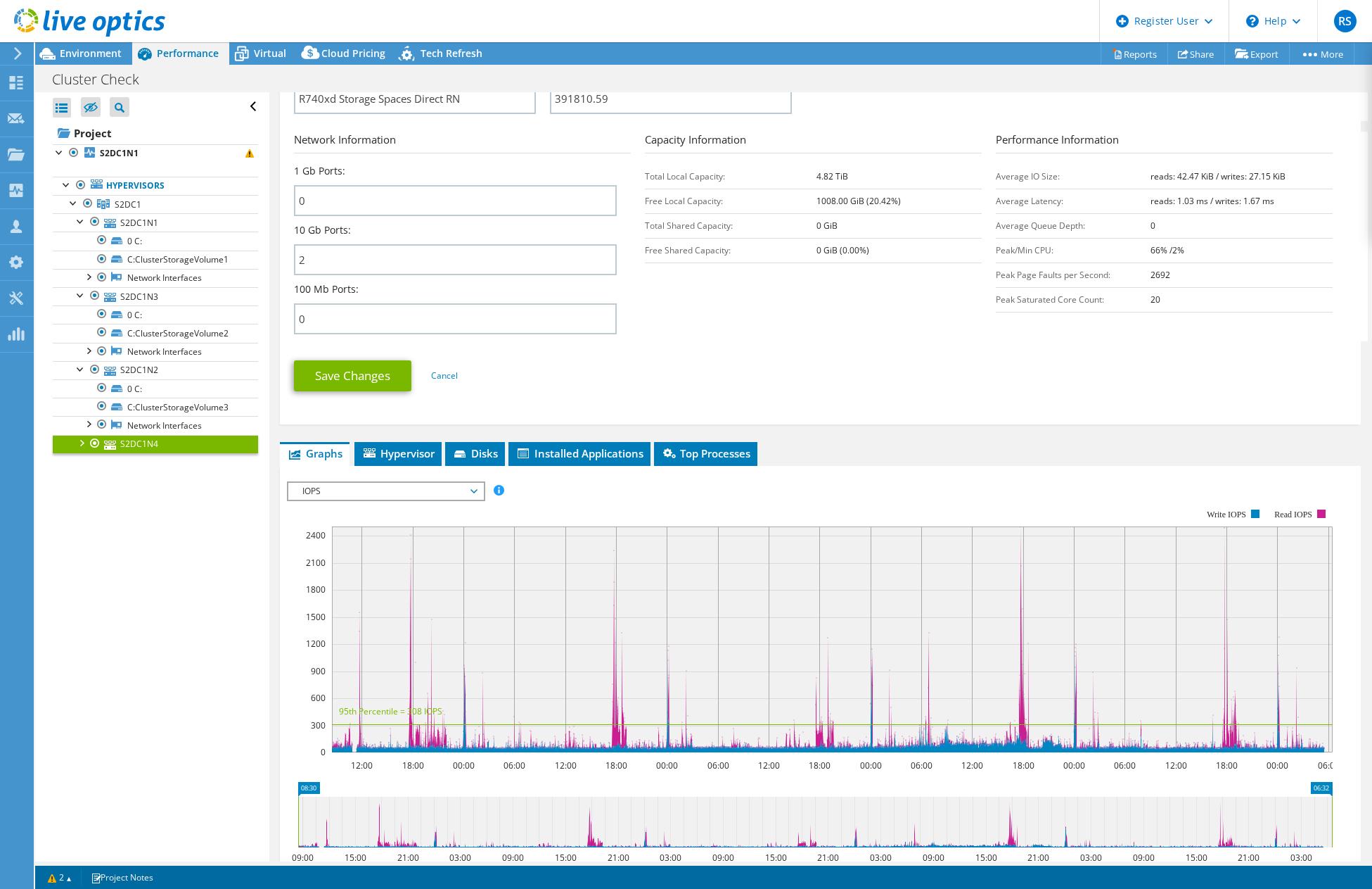
scroll to position [422, 0]
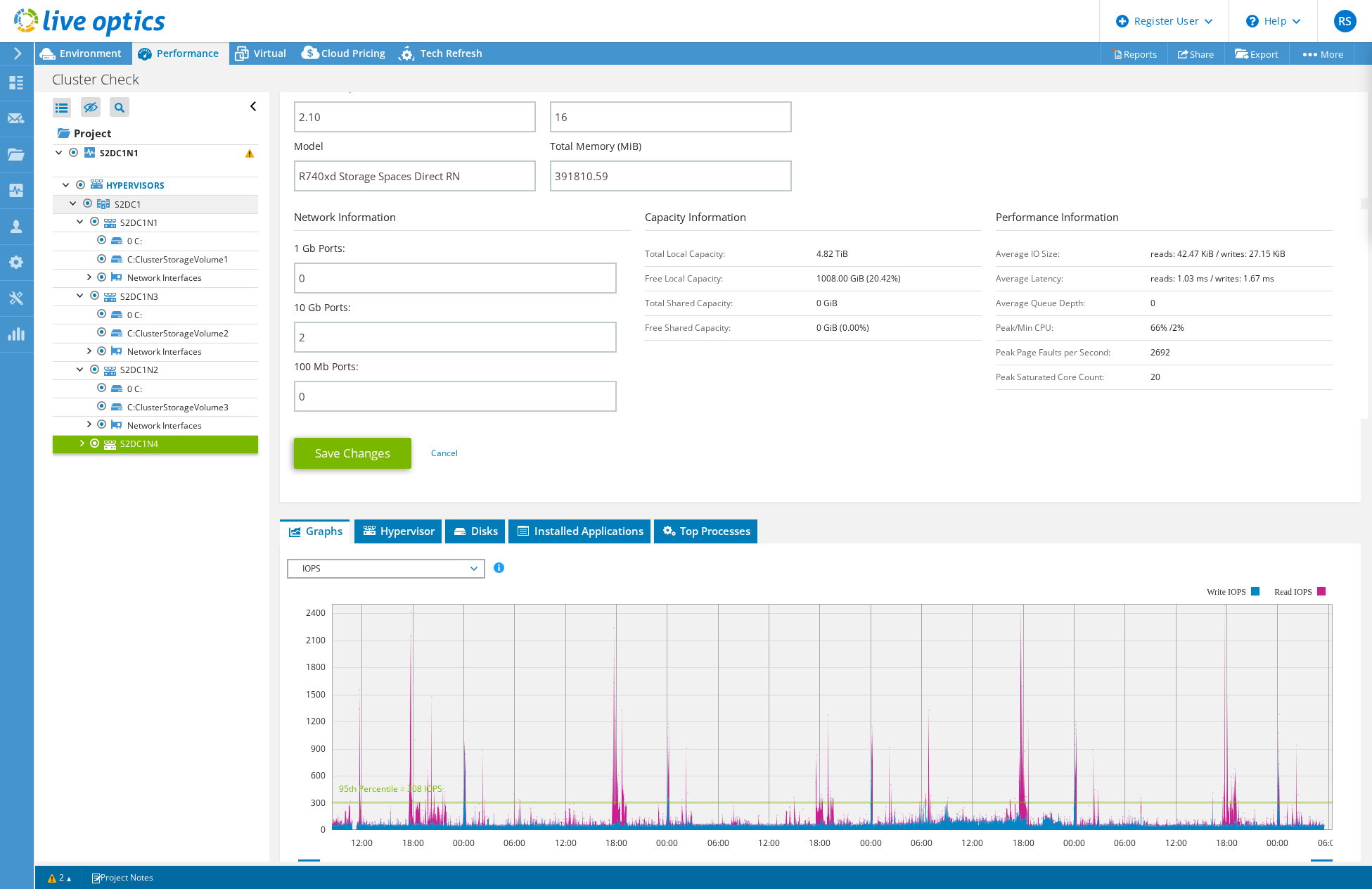
click at [132, 207] on span "S2DC1" at bounding box center [128, 204] width 27 height 12
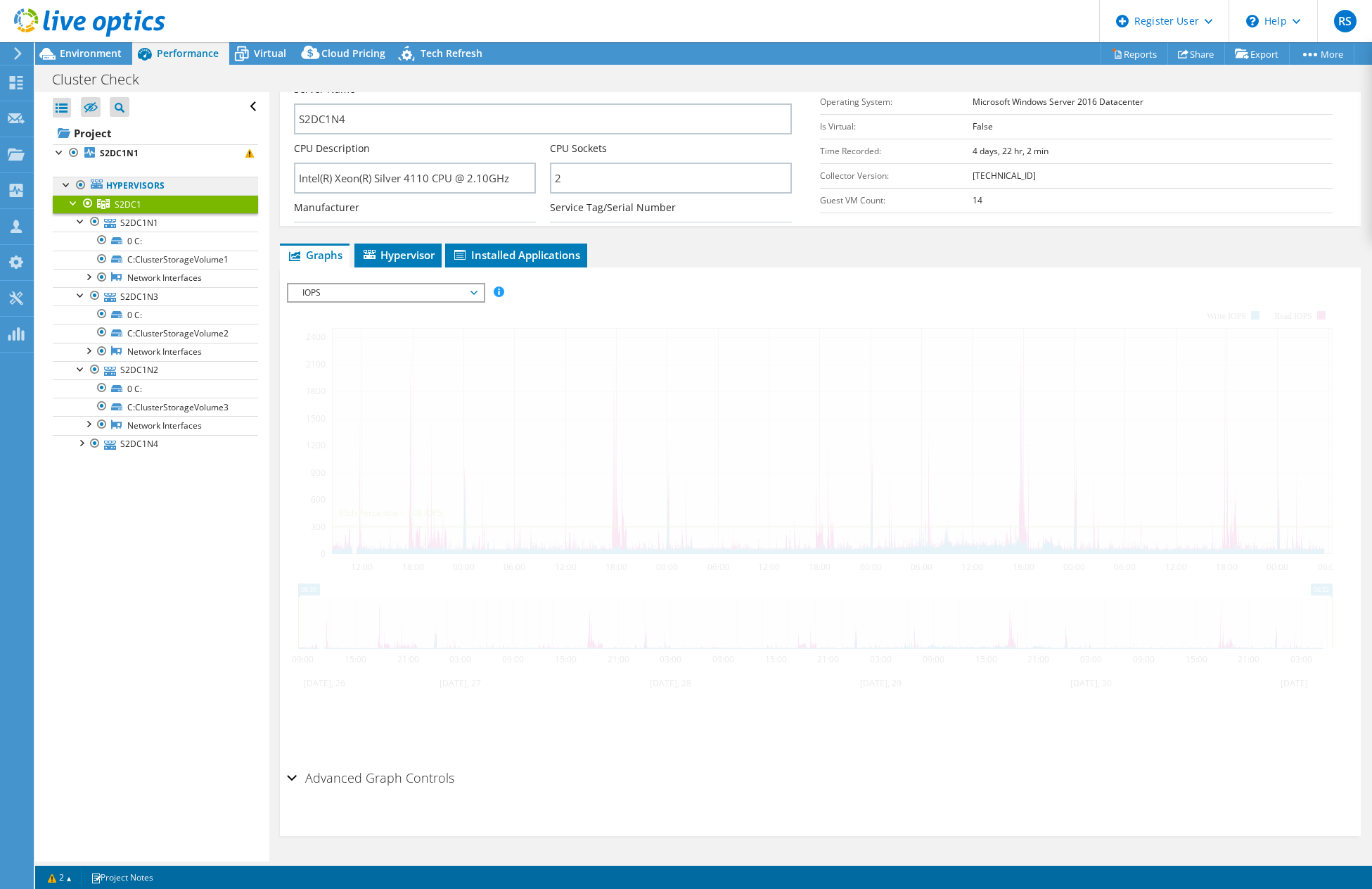
click at [132, 190] on link "Hypervisors" at bounding box center [156, 186] width 205 height 19
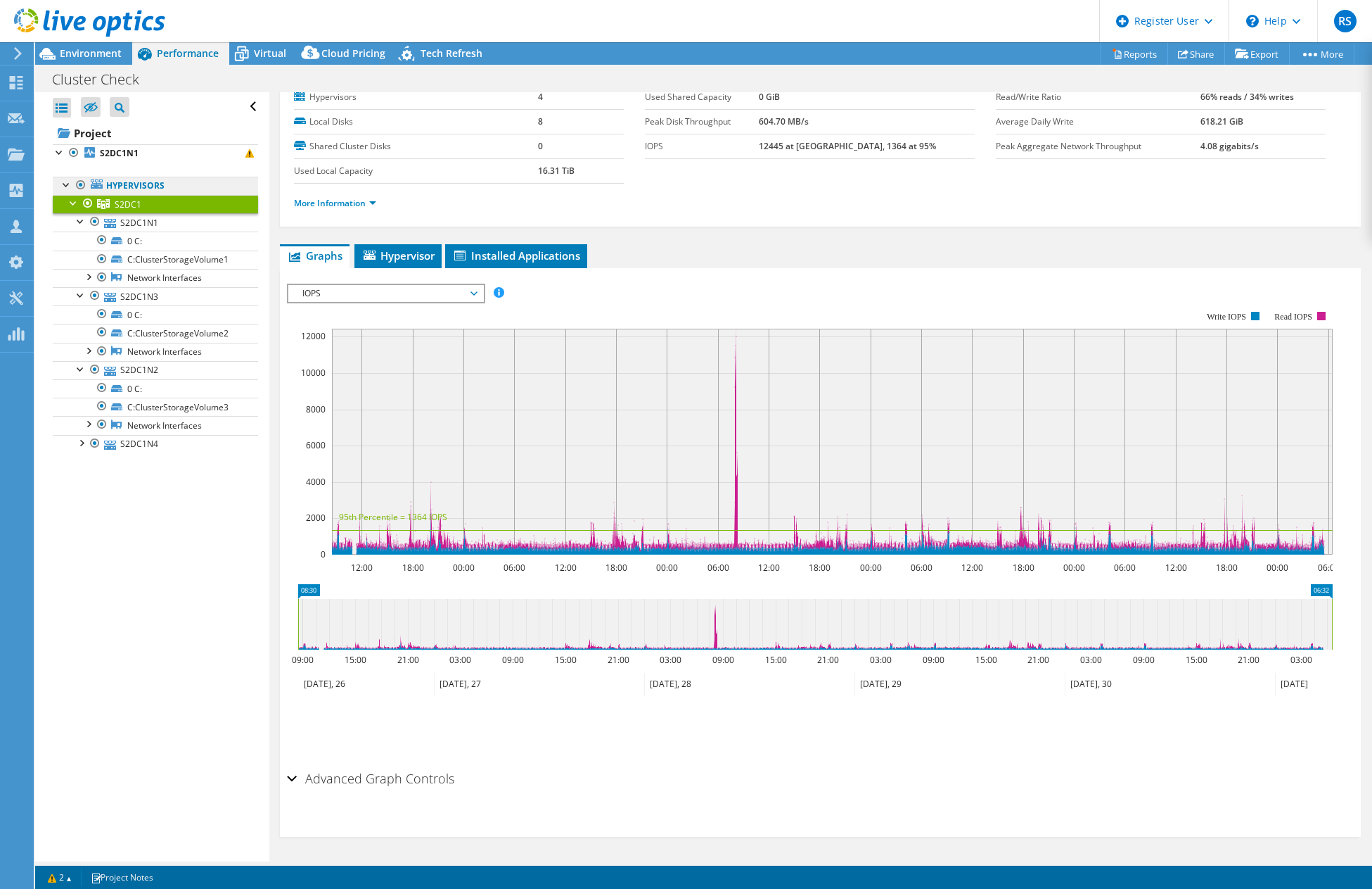
scroll to position [50, 0]
click at [106, 146] on link "S2DC1N1" at bounding box center [156, 154] width 205 height 19
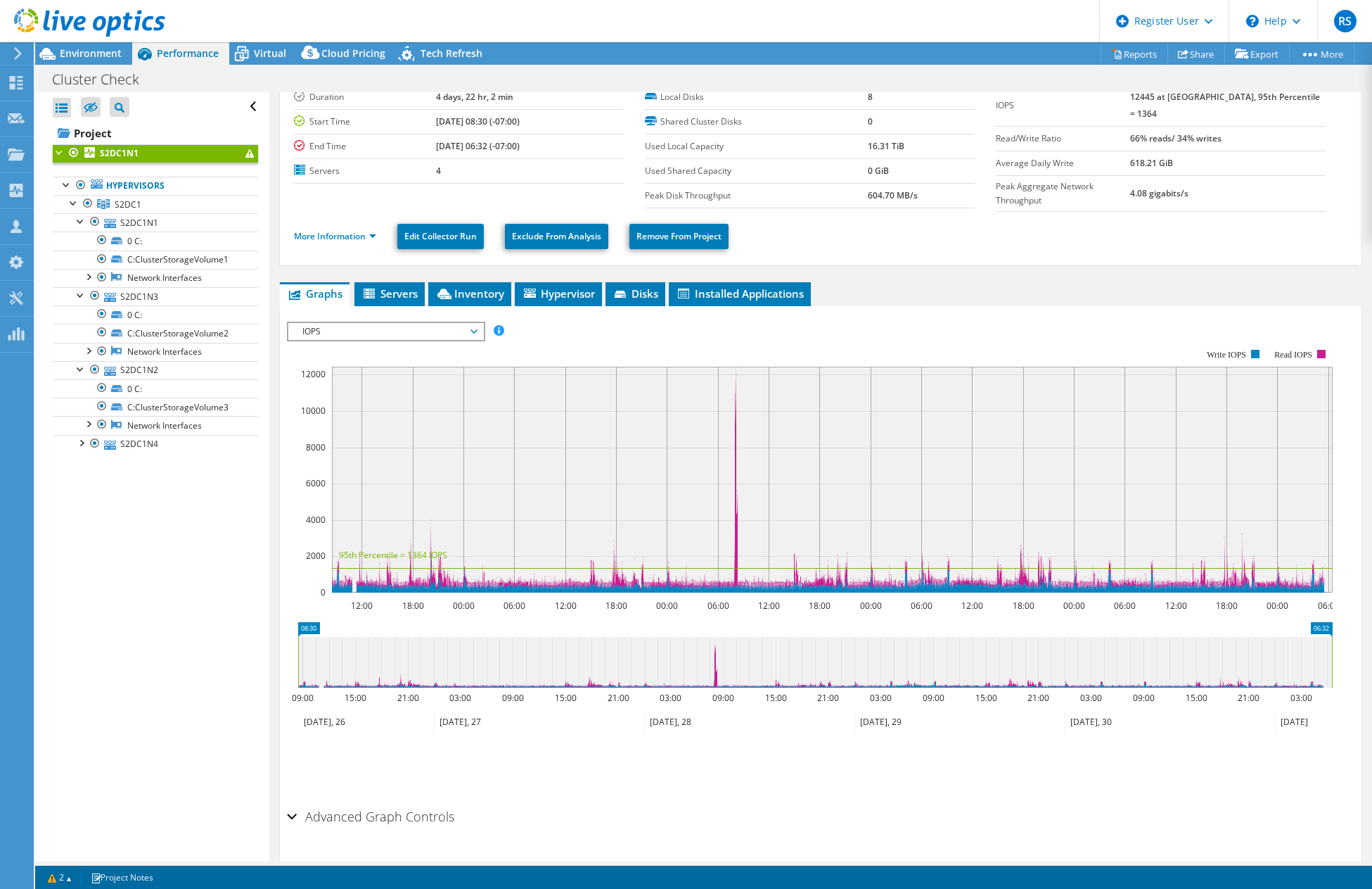
scroll to position [84, 0]
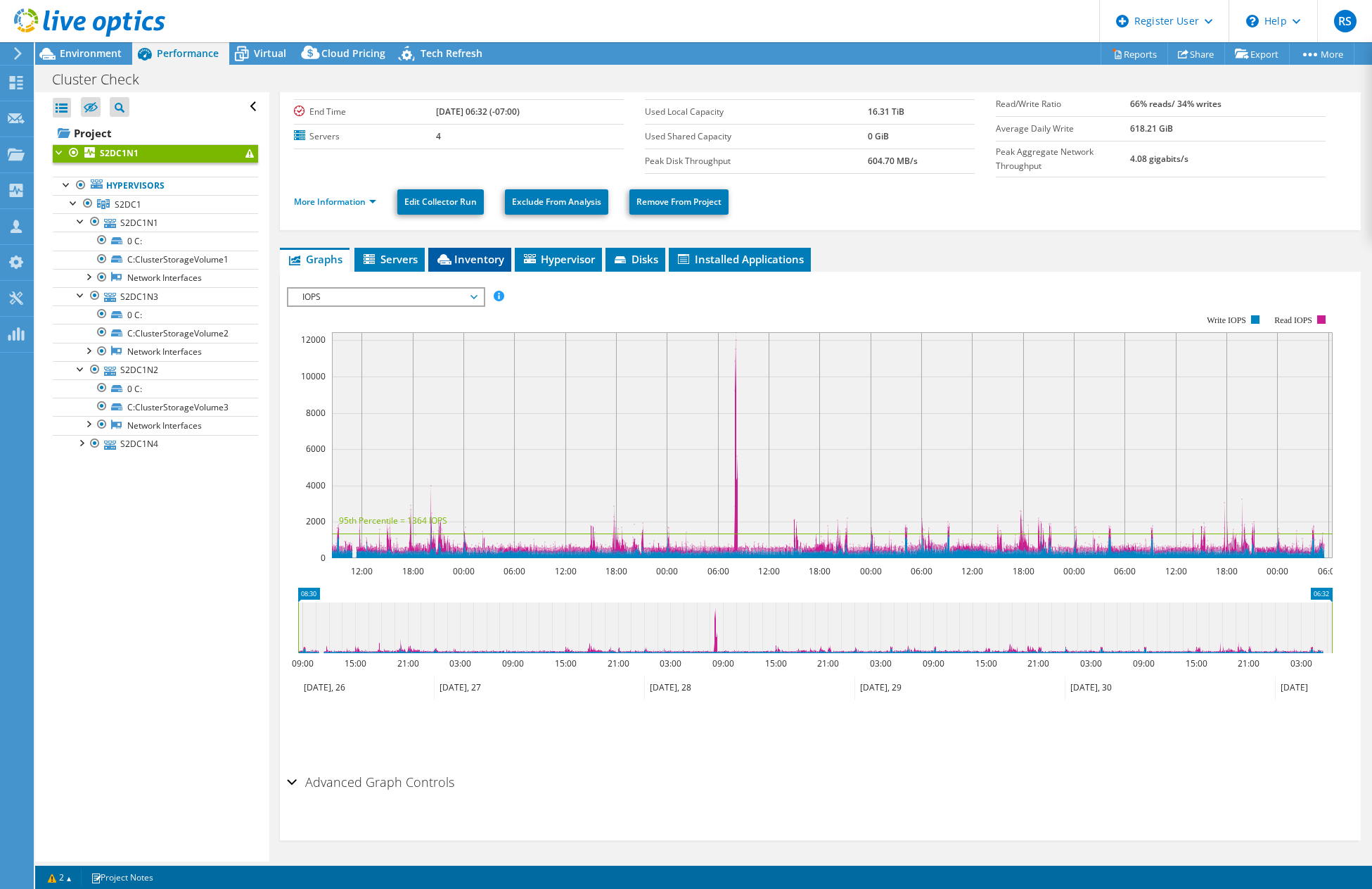
click at [497, 252] on span "Inventory" at bounding box center [470, 259] width 69 height 14
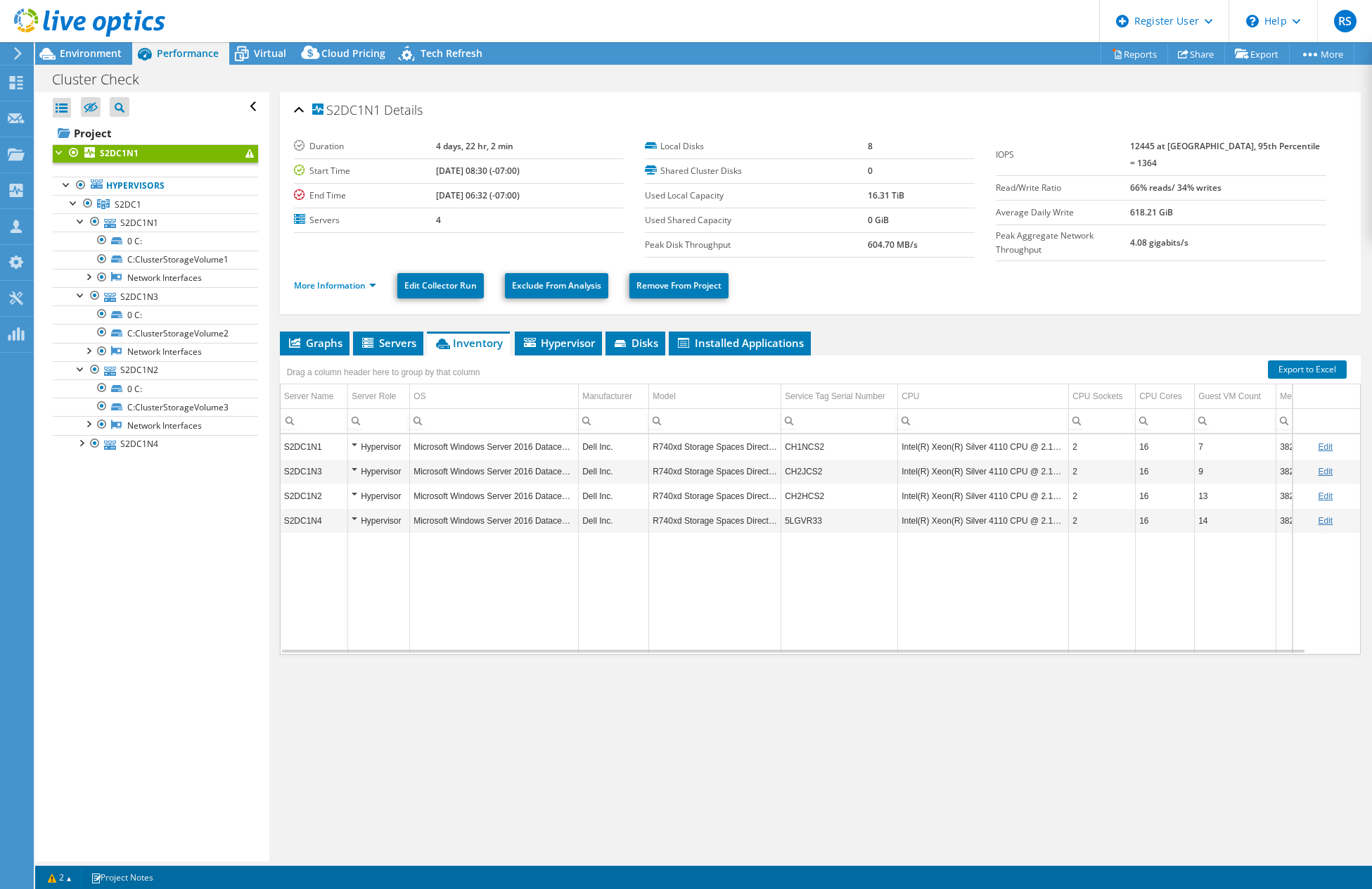
click at [801, 448] on td "CH1NCS2" at bounding box center [840, 446] width 117 height 24
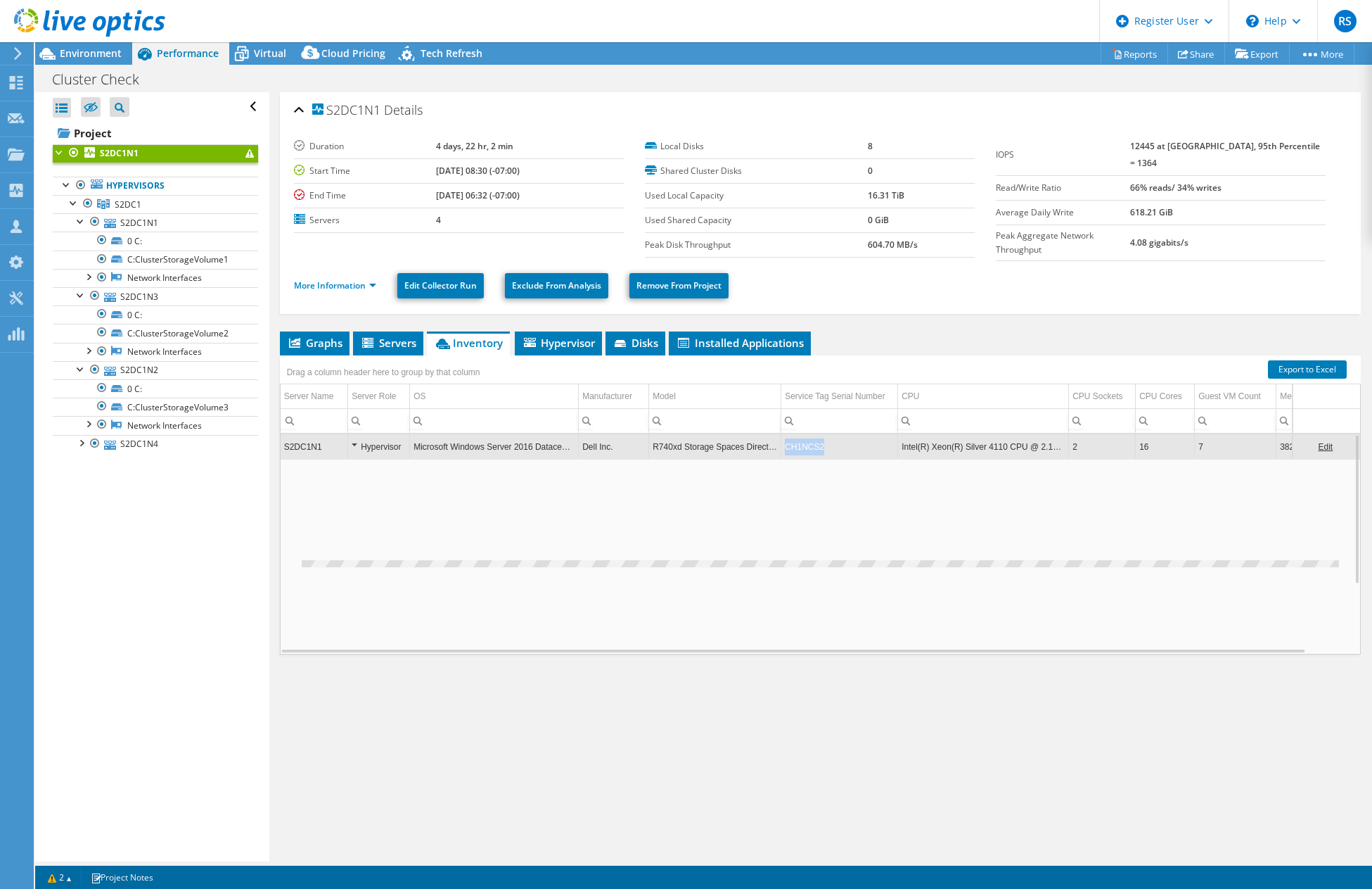
click at [801, 448] on td "CH1NCS2" at bounding box center [840, 446] width 117 height 24
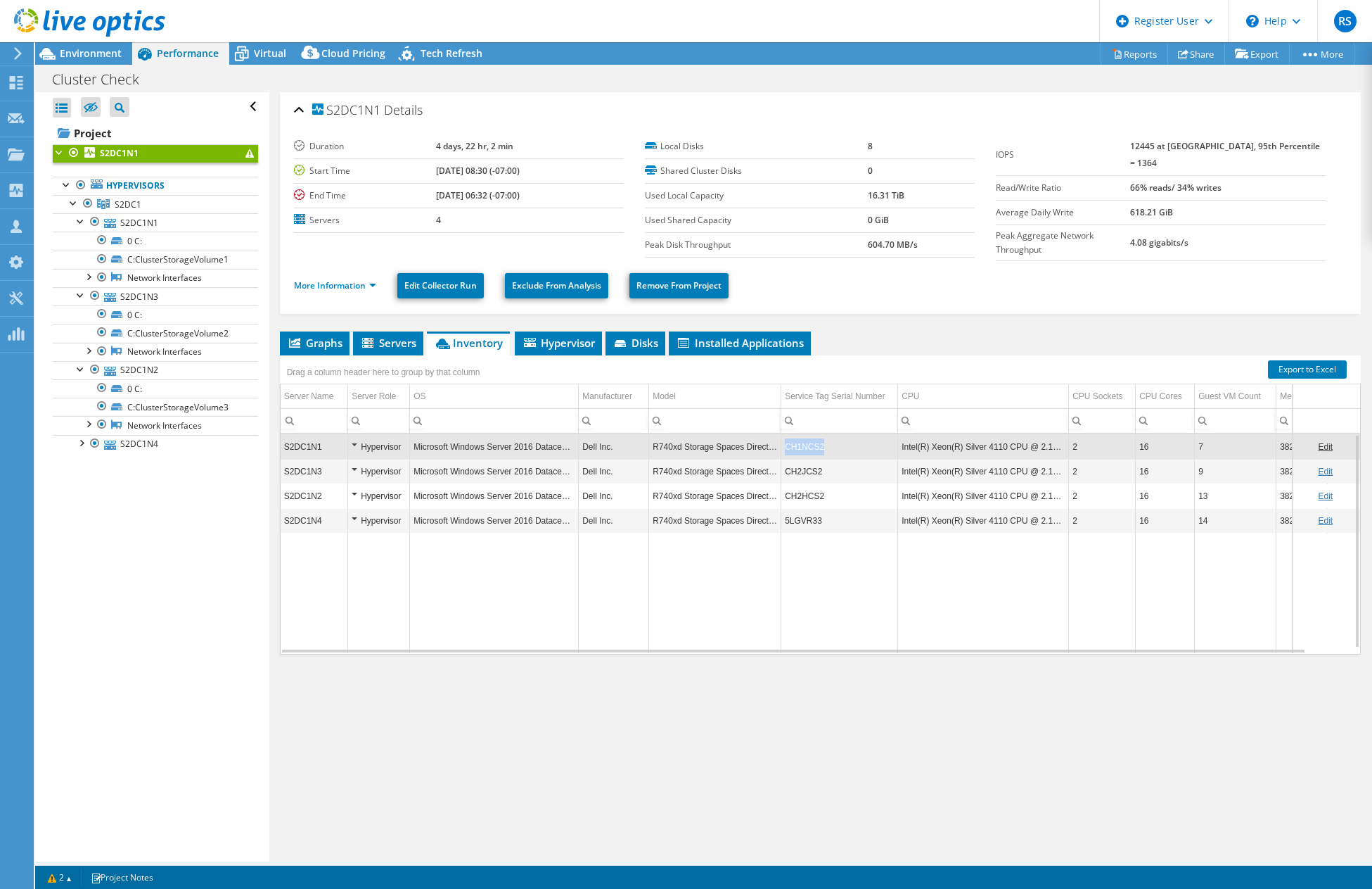
drag, startPoint x: 823, startPoint y: 446, endPoint x: 786, endPoint y: 446, distance: 37.0
click at [786, 446] on td "CH1NCS2" at bounding box center [840, 446] width 117 height 24
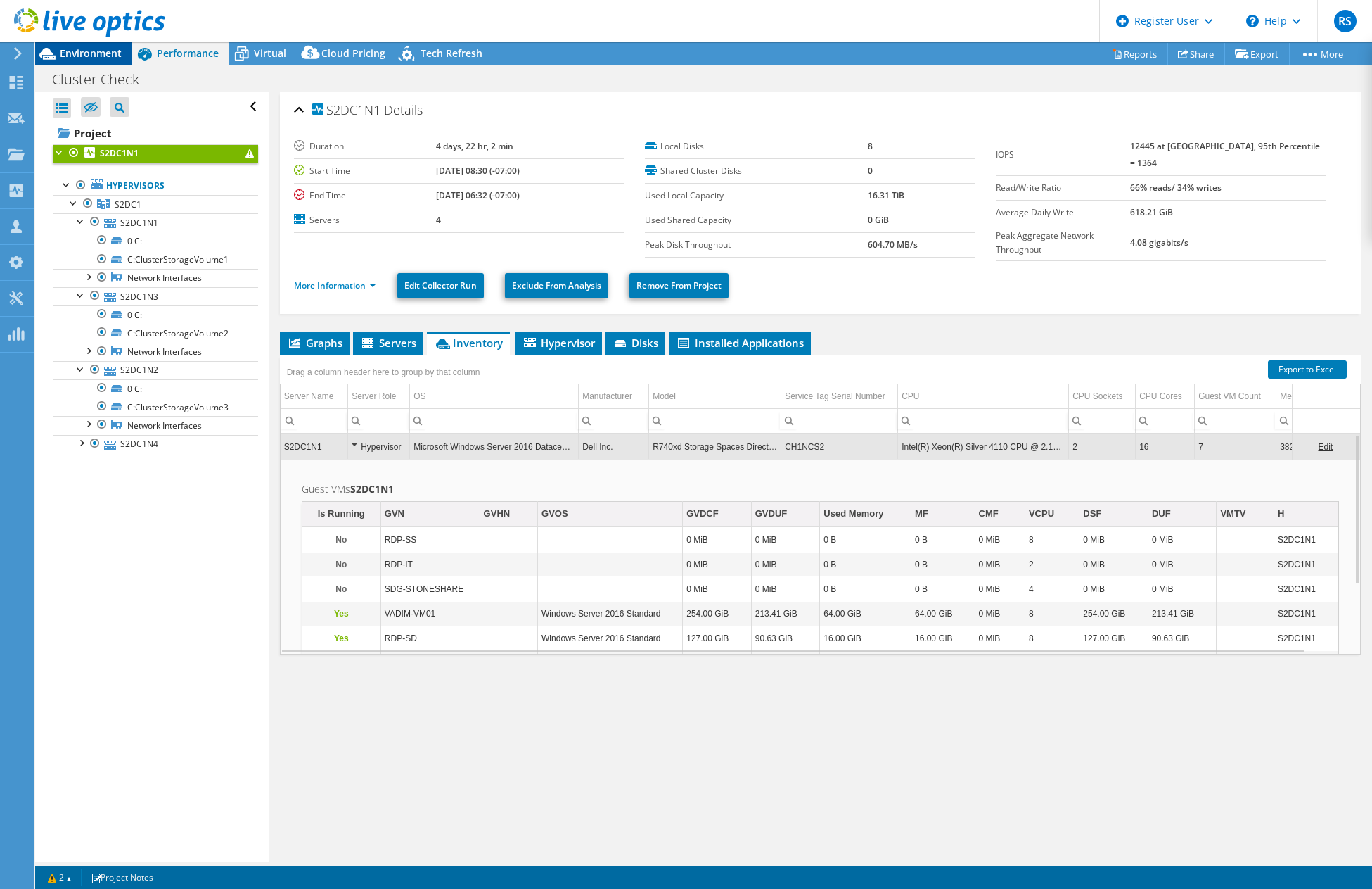
click at [75, 59] on span "Environment" at bounding box center [91, 53] width 62 height 13
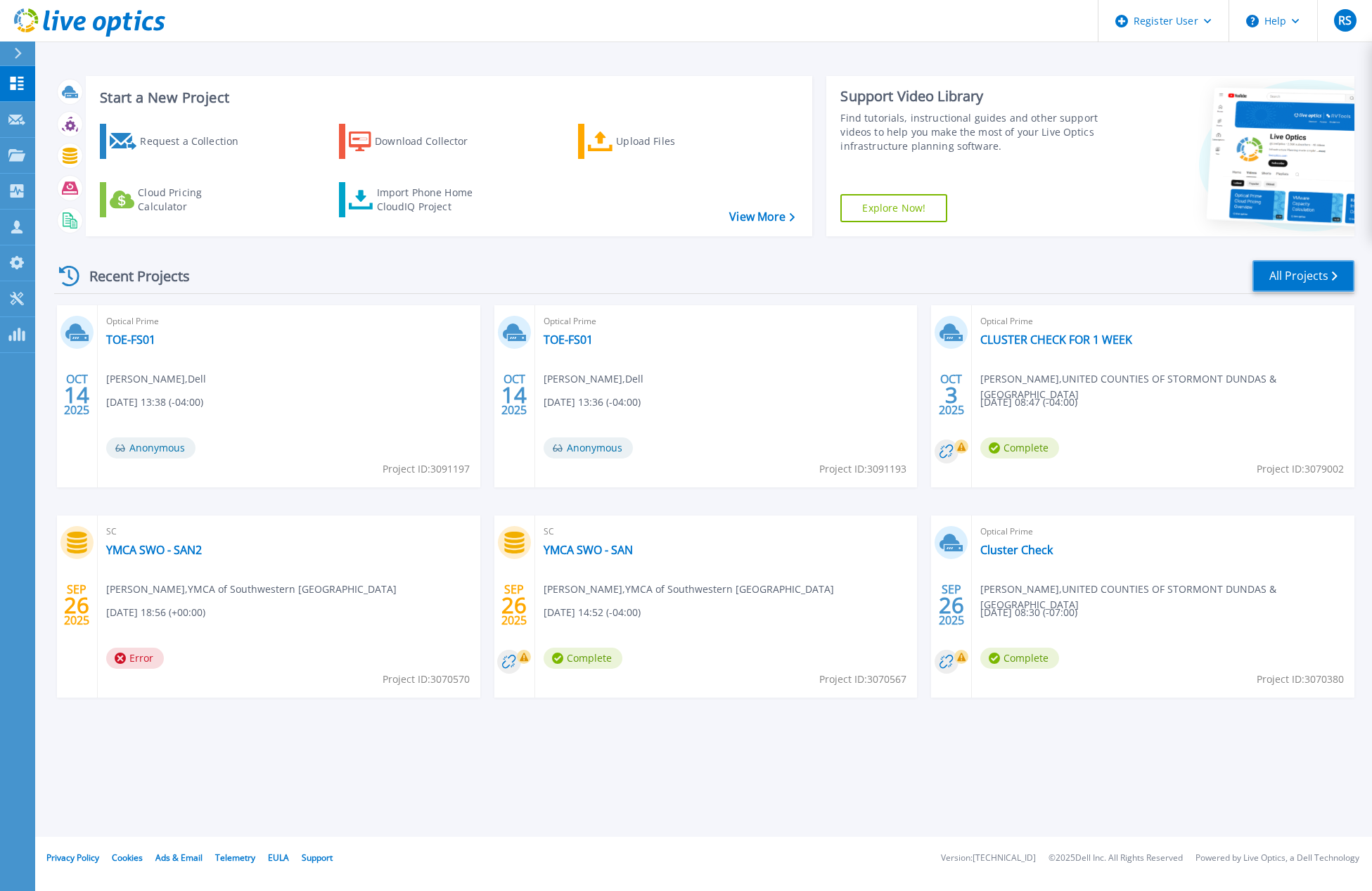
click at [1290, 275] on link "All Projects" at bounding box center [1303, 277] width 102 height 32
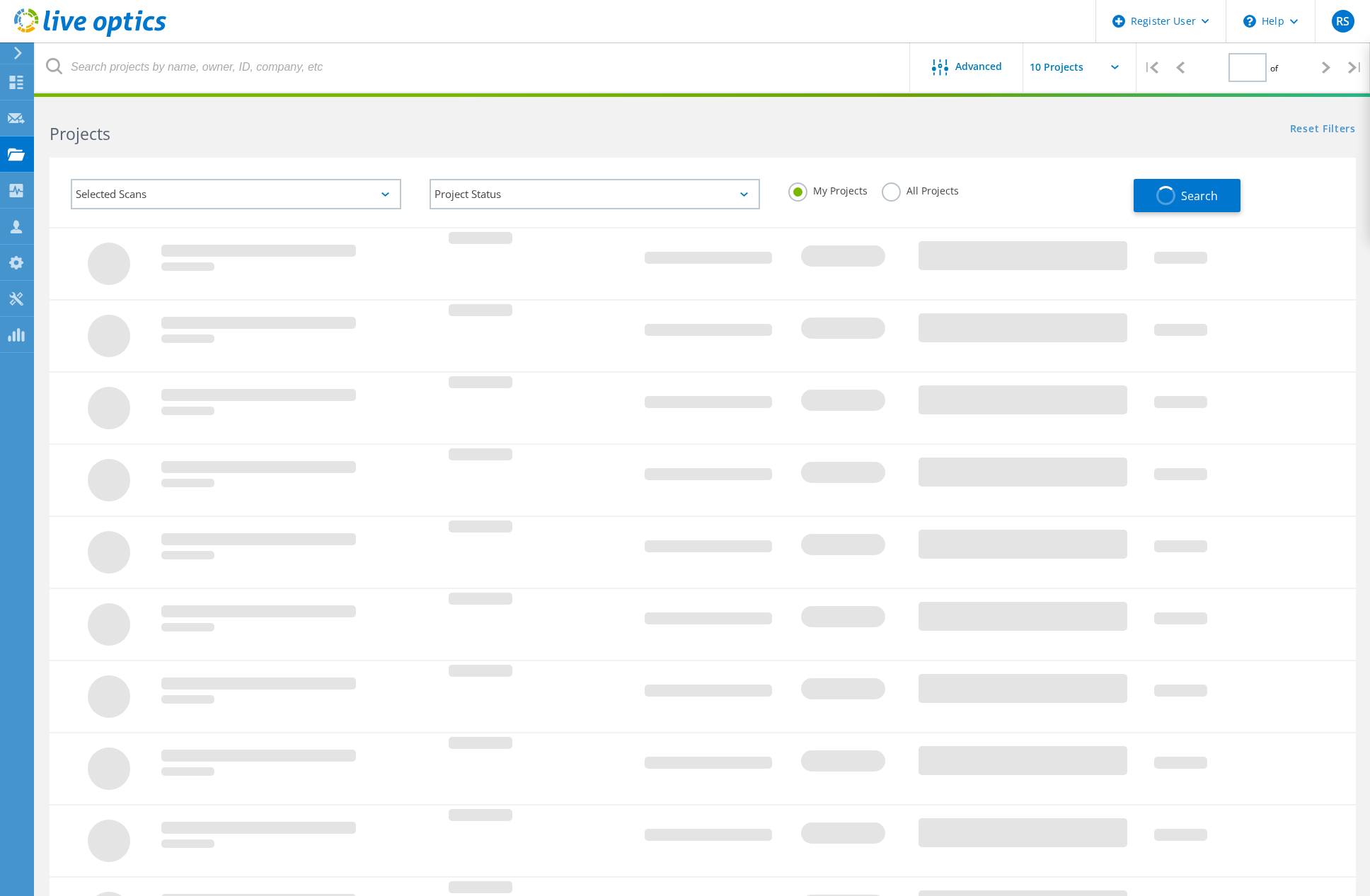
type input "1"
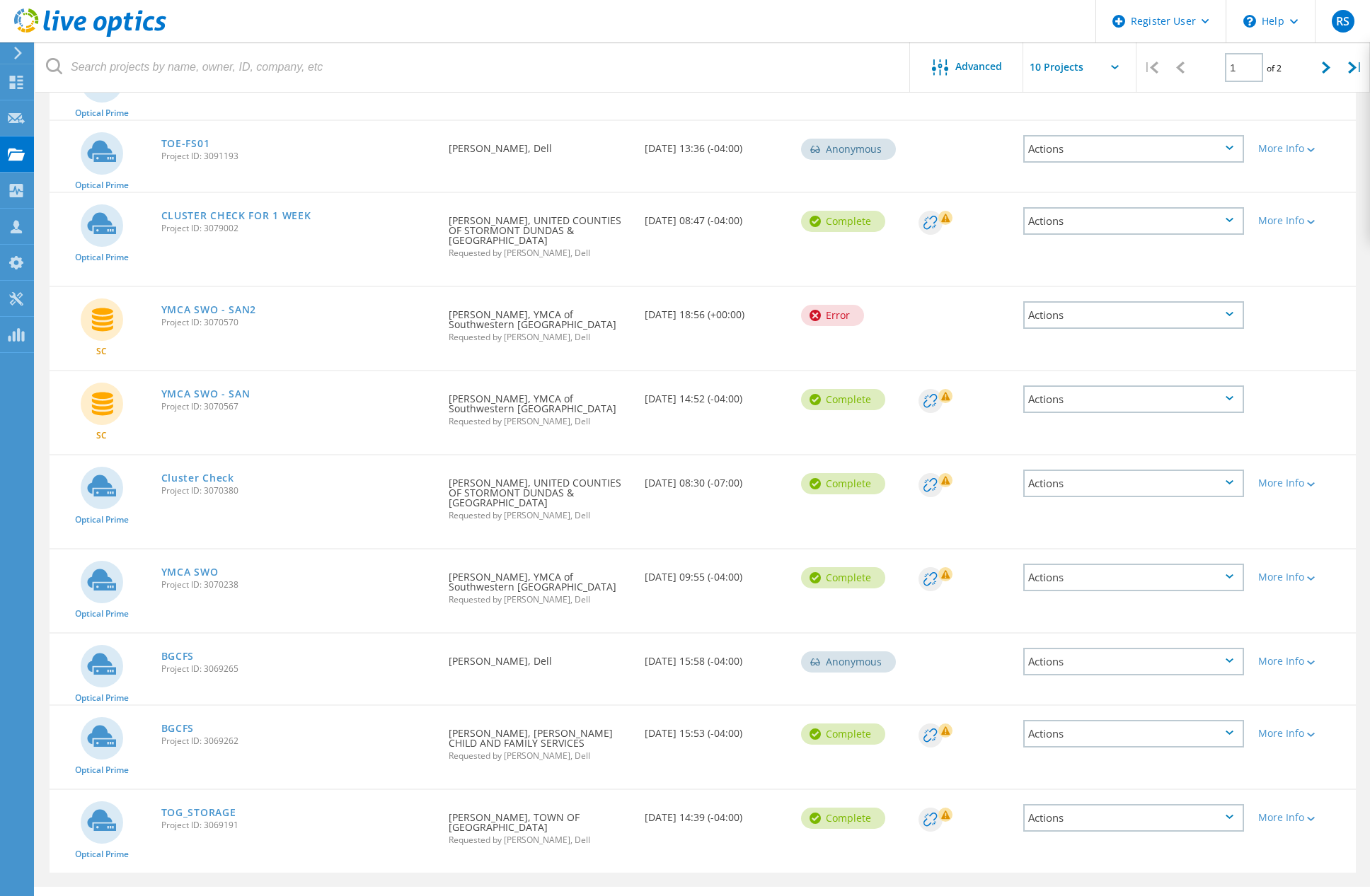
scroll to position [216, 0]
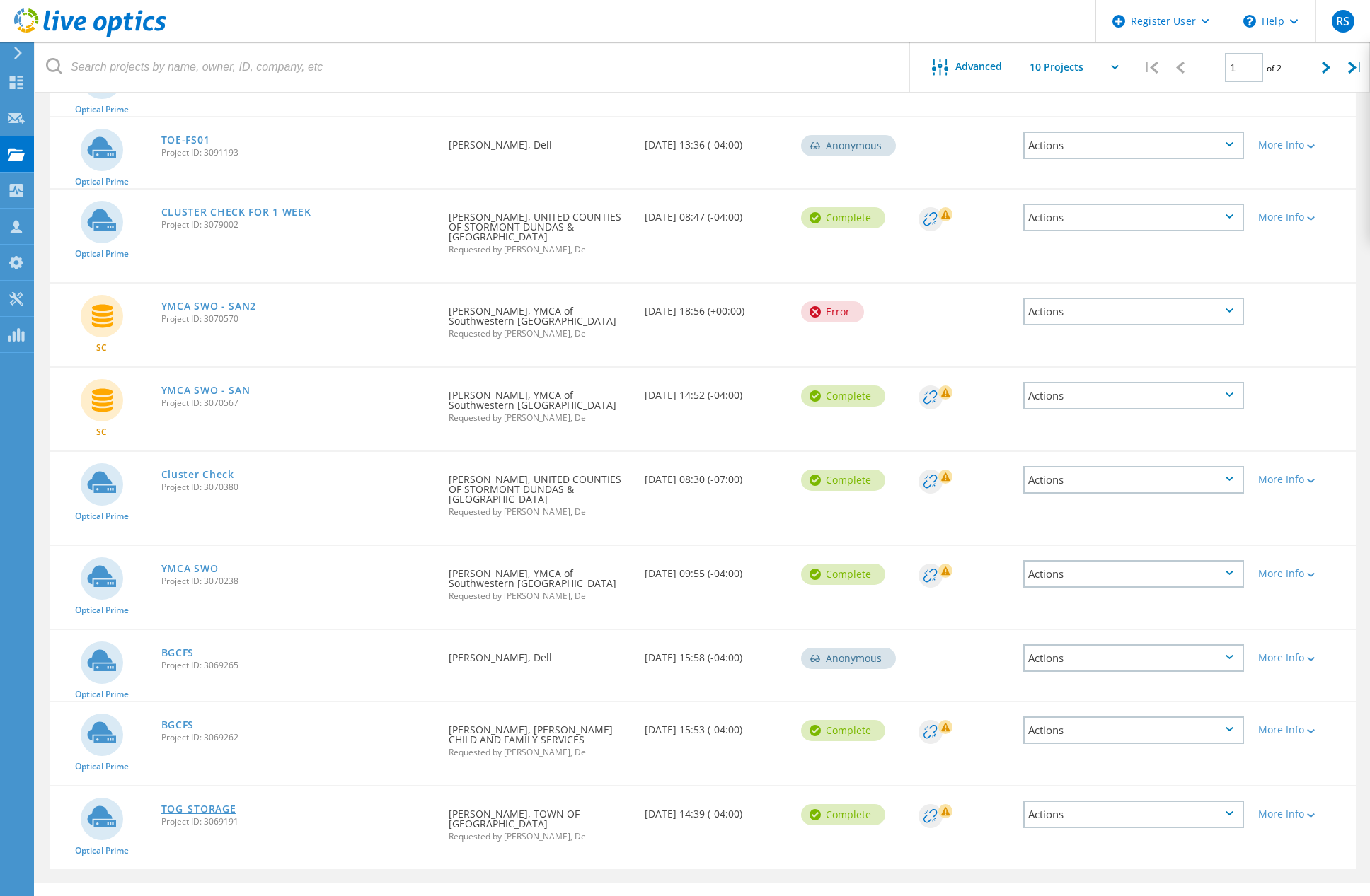
click at [188, 804] on link "TOG_STORAGE" at bounding box center [199, 809] width 75 height 10
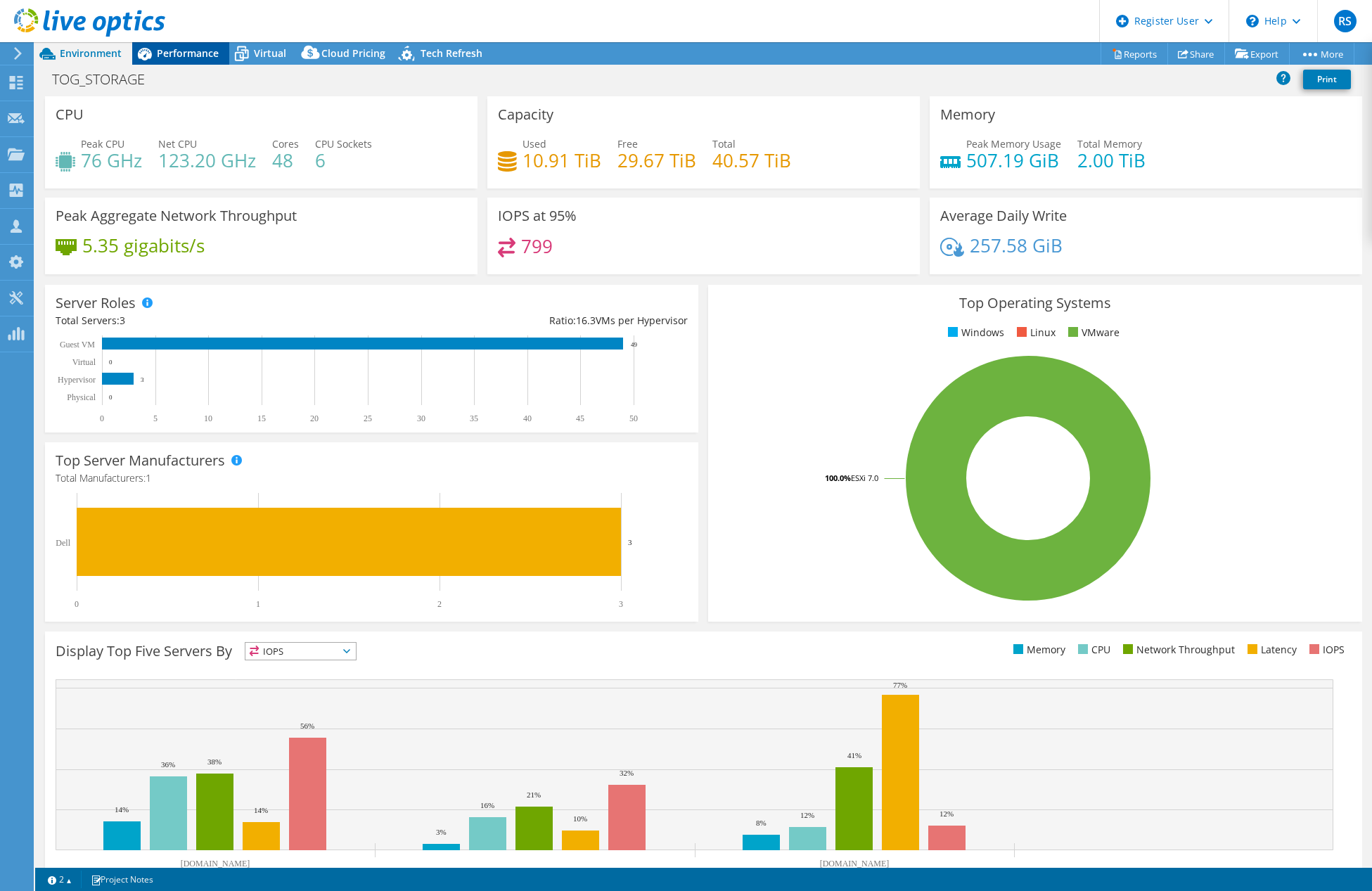
click at [170, 50] on span "Performance" at bounding box center [188, 53] width 62 height 13
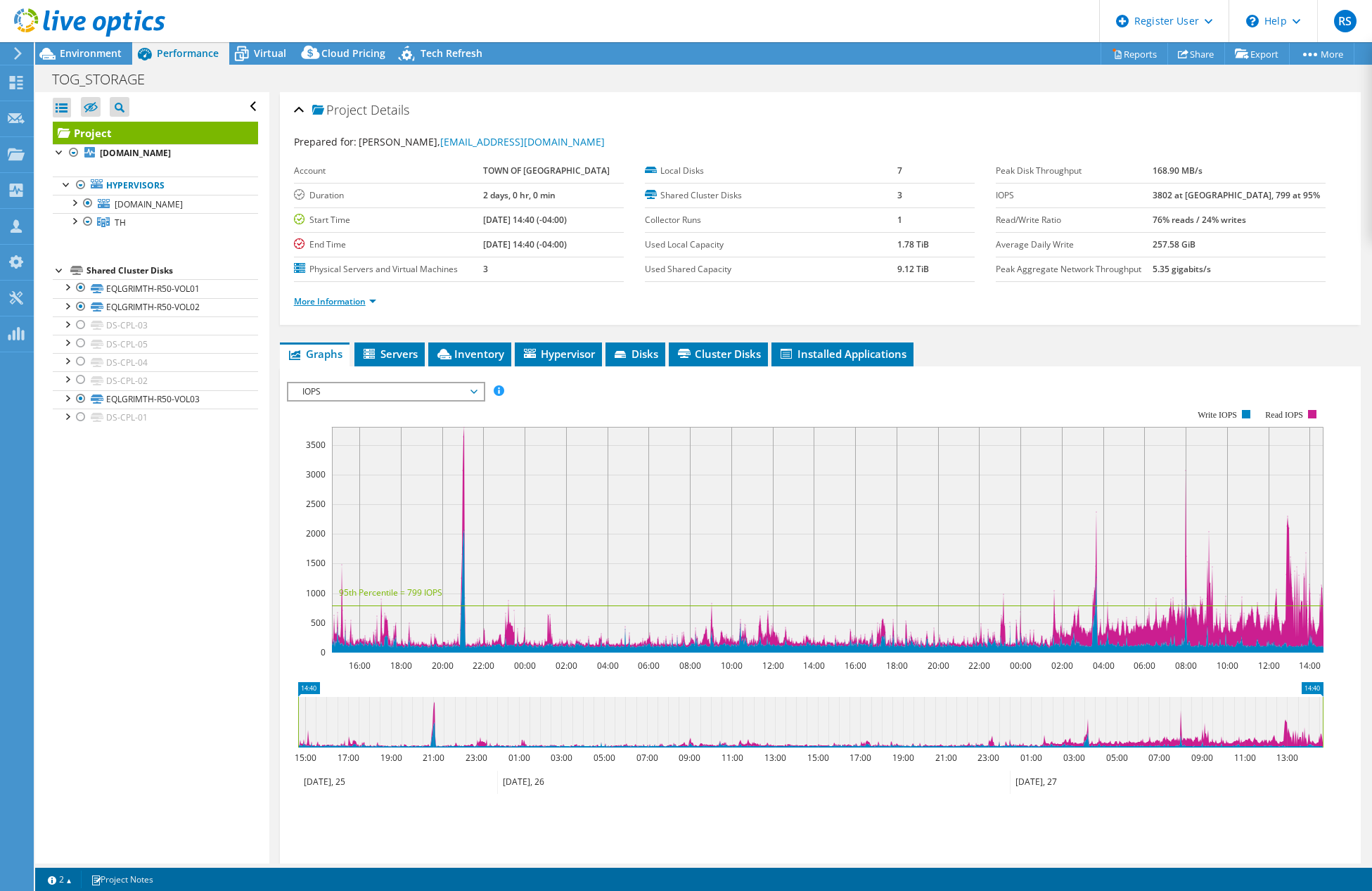
click at [353, 299] on link "More Information" at bounding box center [335, 301] width 82 height 12
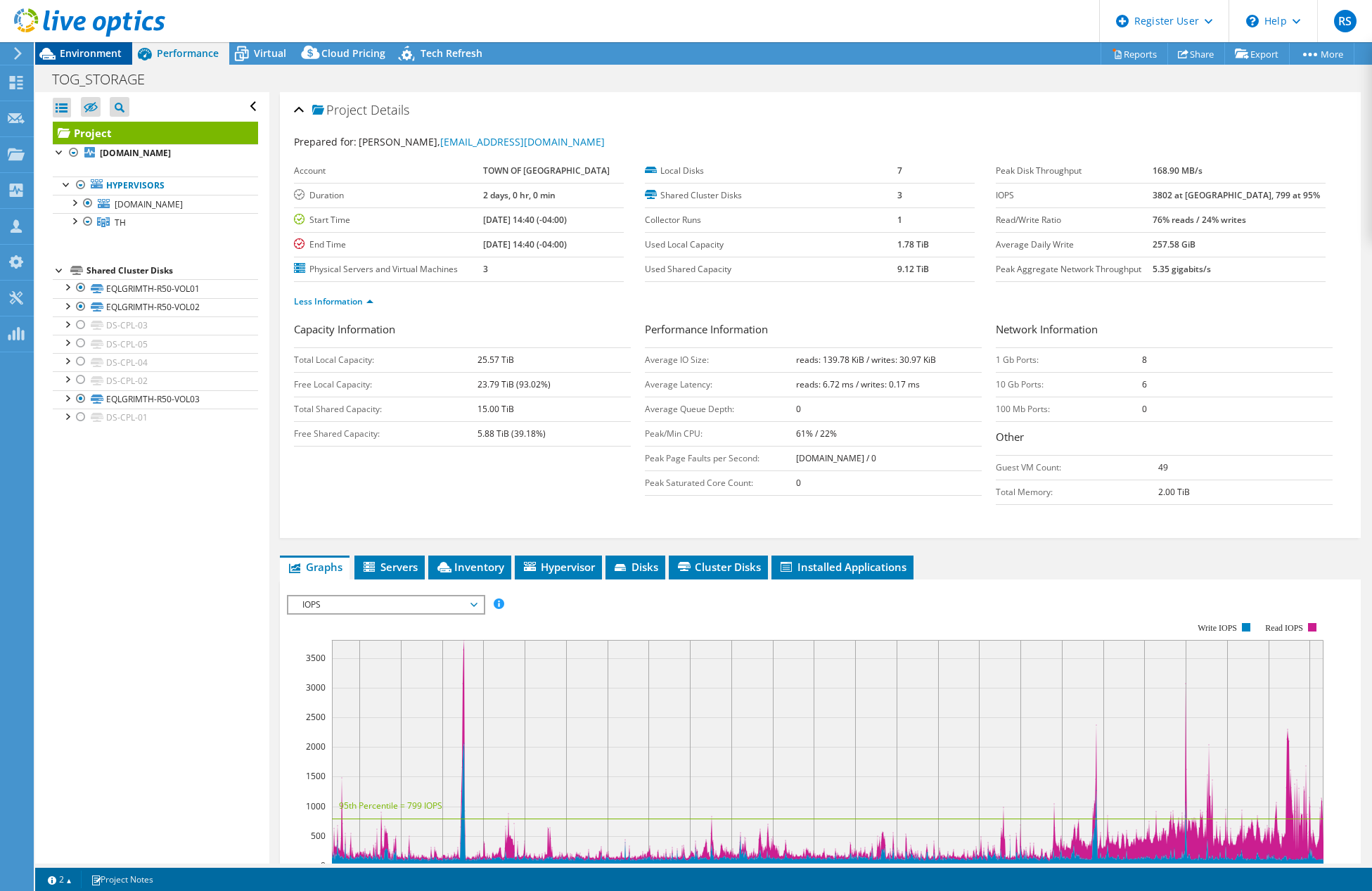
click at [99, 58] on span "Environment" at bounding box center [91, 53] width 62 height 13
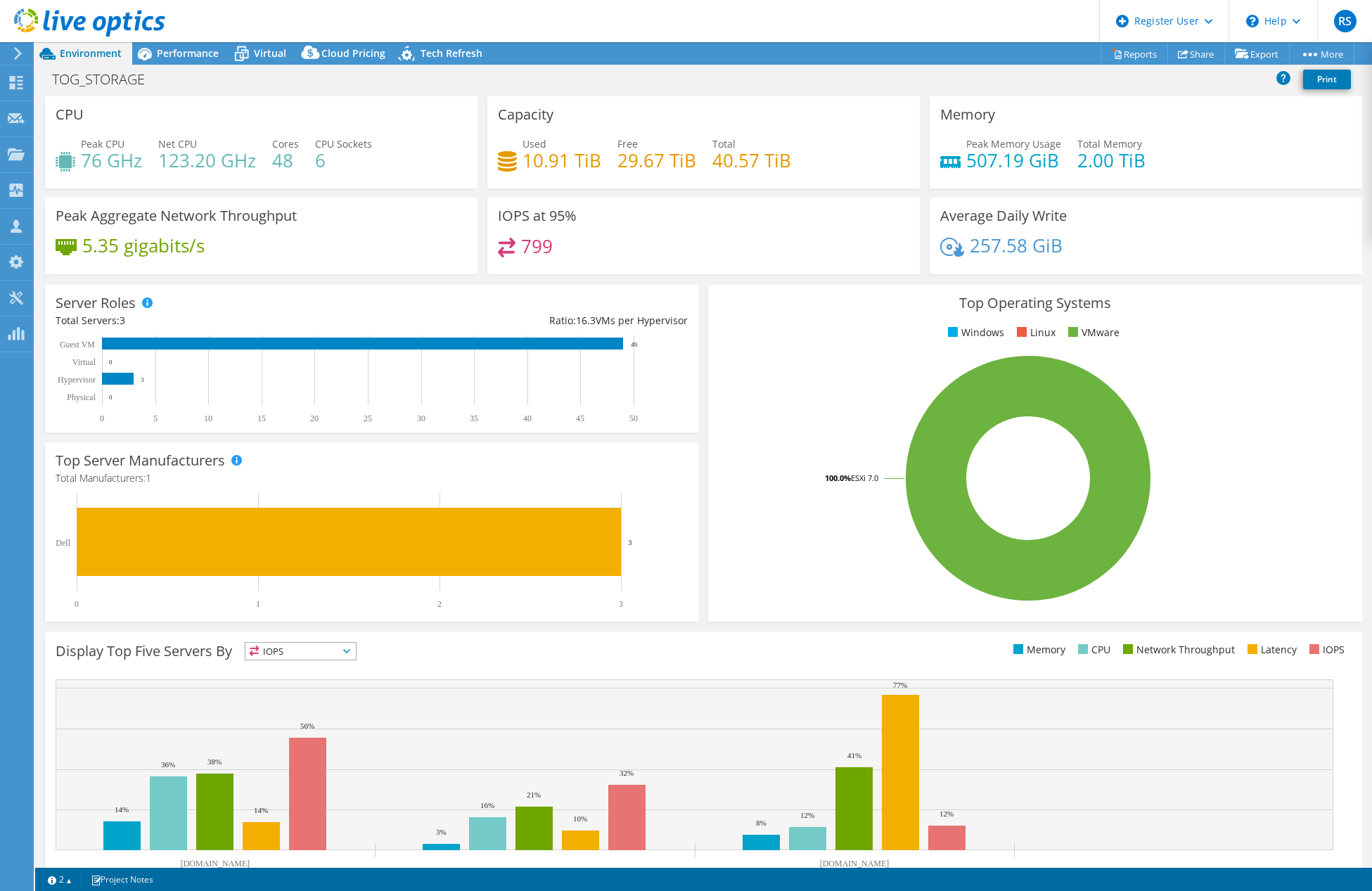
drag, startPoint x: 845, startPoint y: 92, endPoint x: 961, endPoint y: 19, distance: 137.1
click at [845, 92] on div "TOG_STORAGE Print" at bounding box center [704, 82] width 1338 height 30
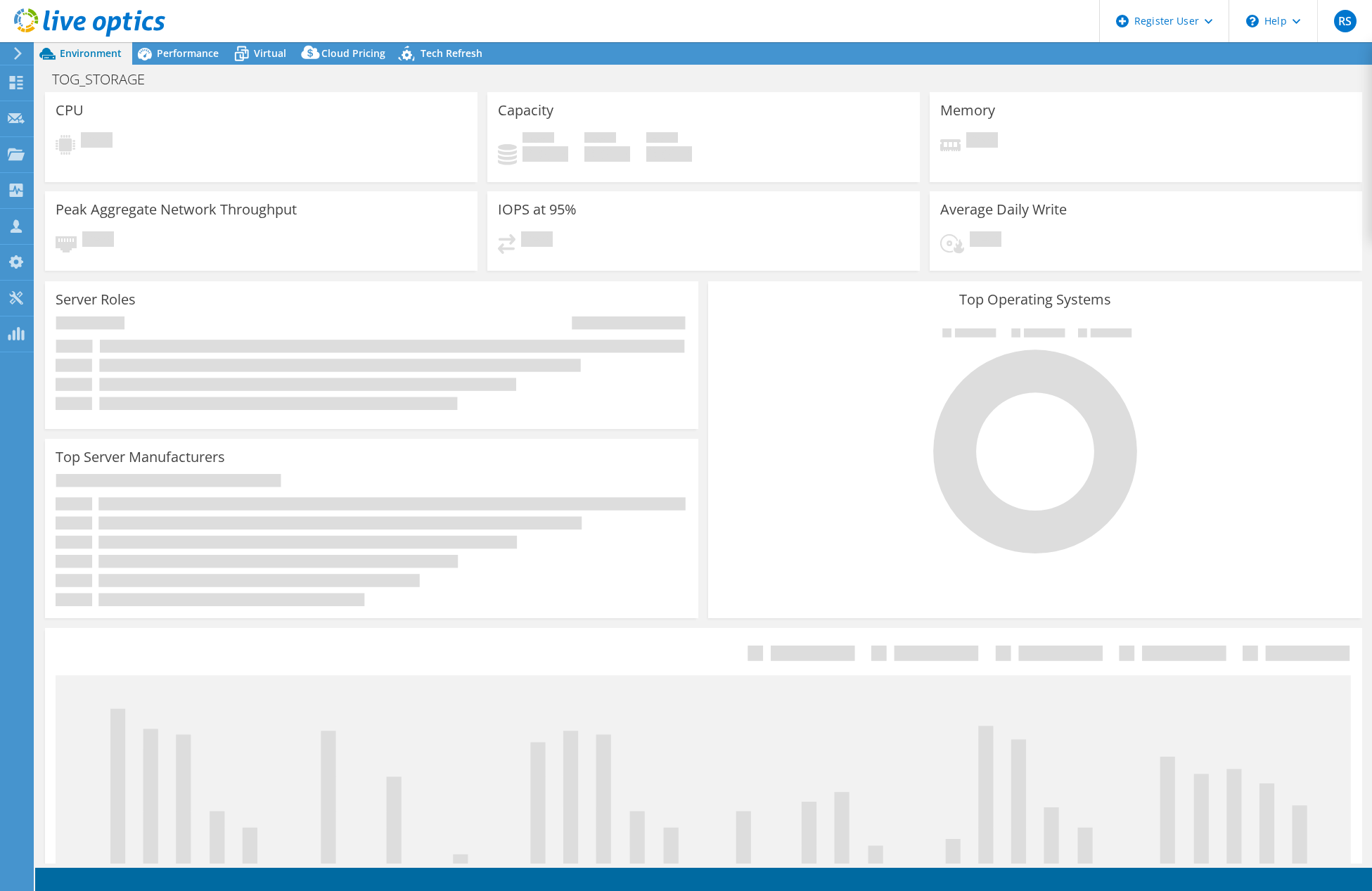
select select "USD"
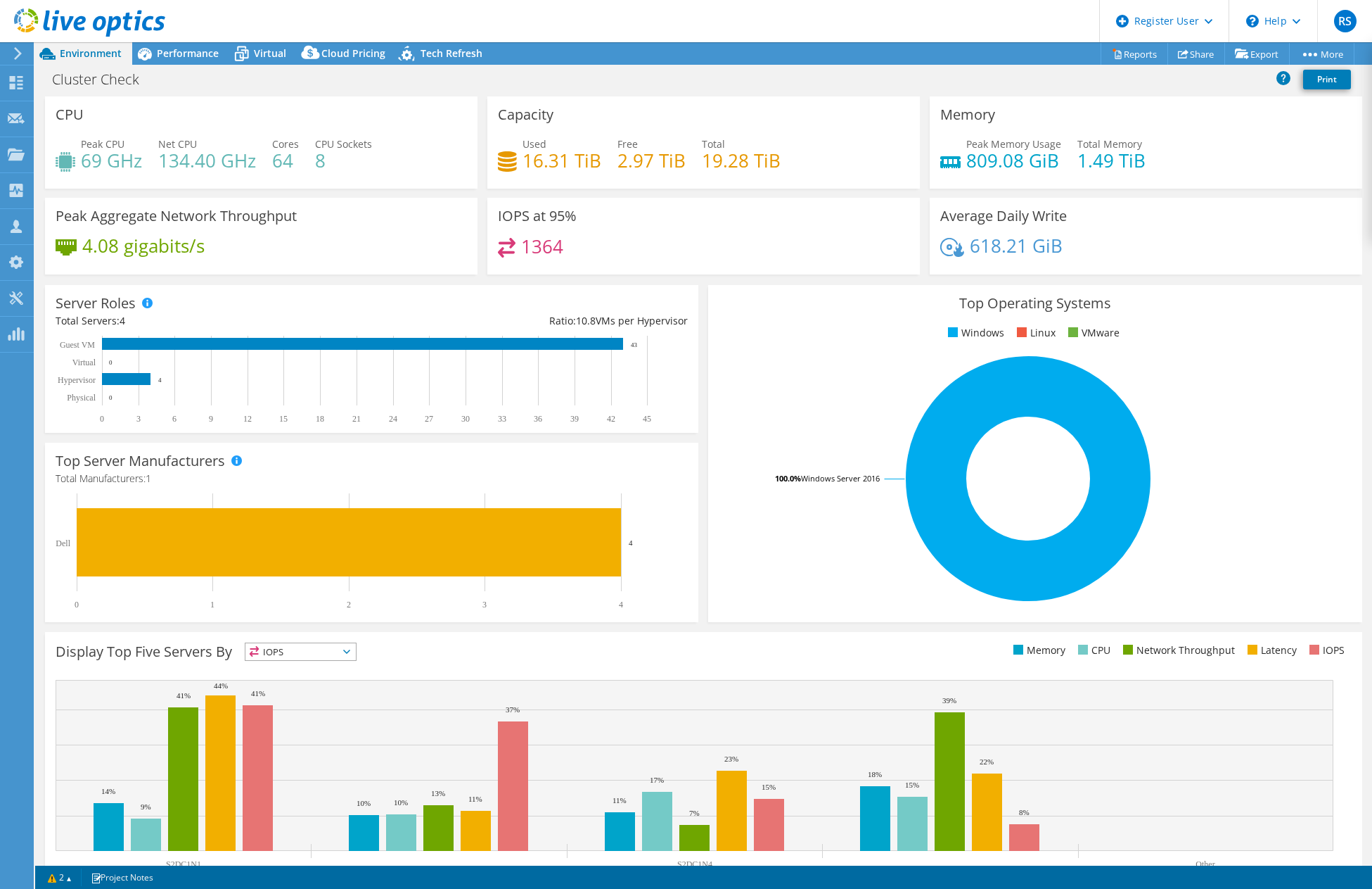
click at [779, 172] on div "Used 16.31 TiB Free 2.97 TiB Total 19.28 TiB" at bounding box center [703, 159] width 411 height 45
click at [672, 273] on div "IOPS at 95% 1364" at bounding box center [704, 235] width 433 height 77
click at [166, 55] on span "Performance" at bounding box center [188, 53] width 62 height 13
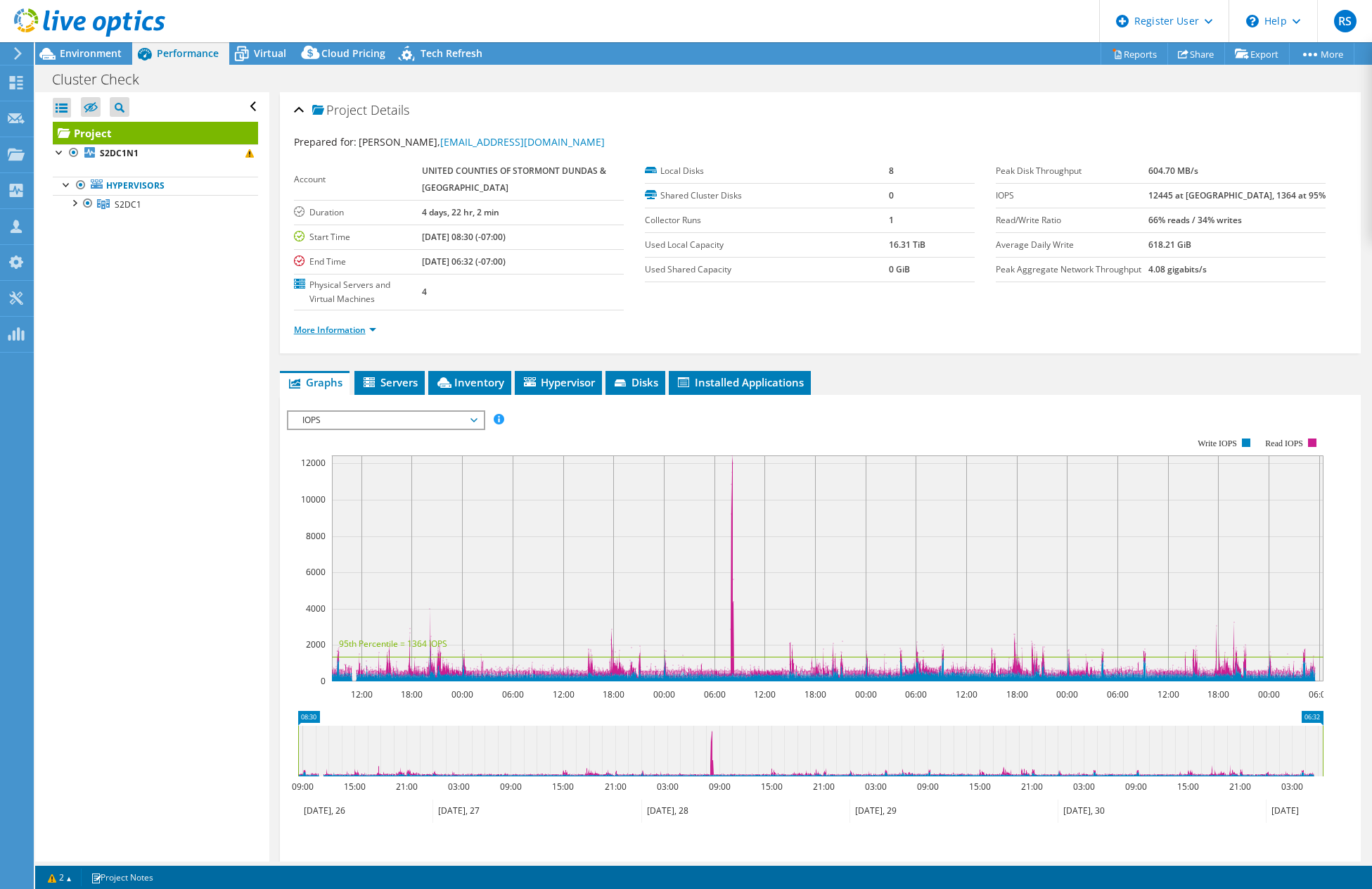
click at [347, 334] on link "More Information" at bounding box center [335, 330] width 82 height 12
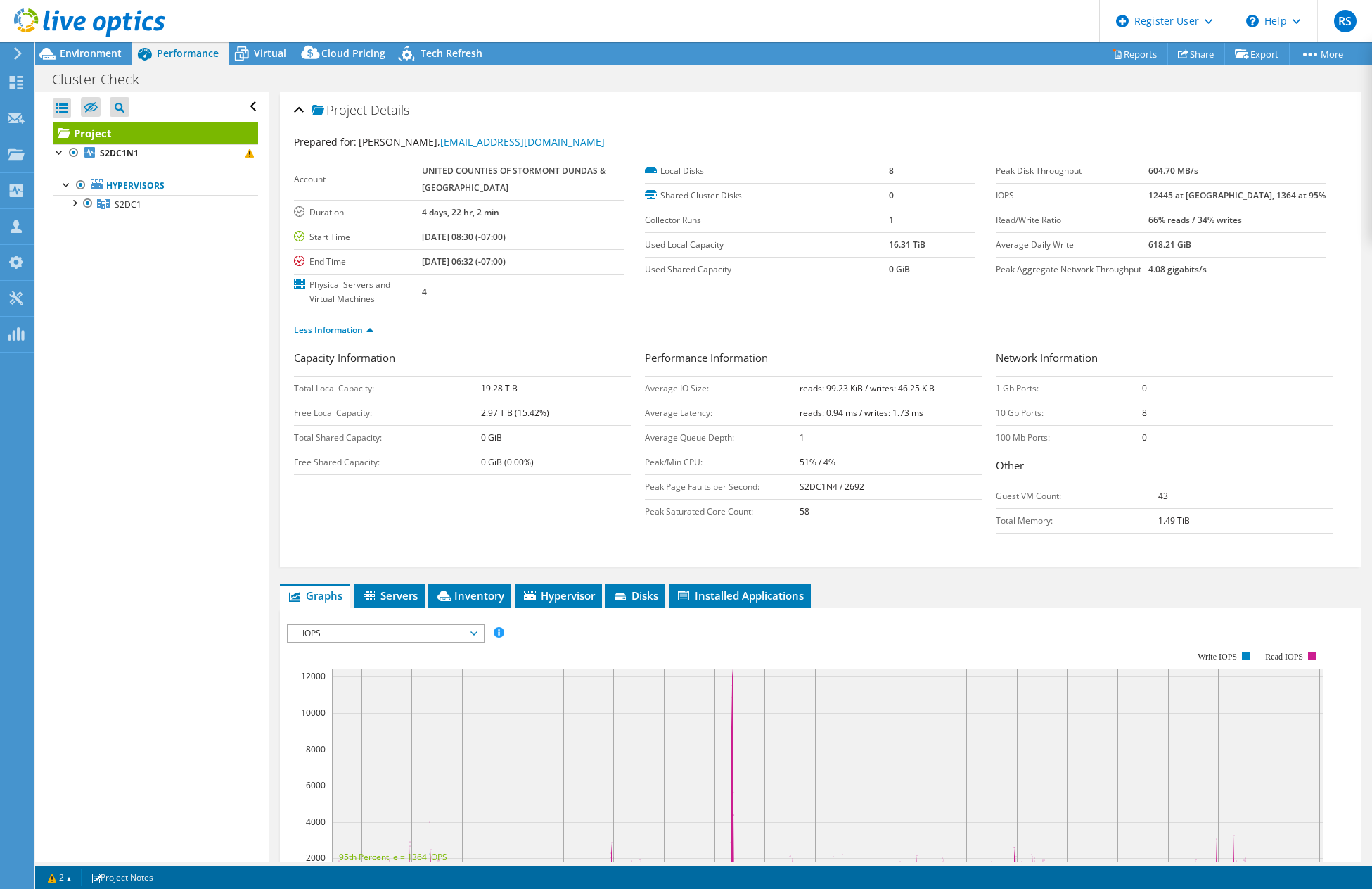
drag, startPoint x: 946, startPoint y: 246, endPoint x: 863, endPoint y: 246, distance: 83.0
click at [863, 246] on tr "Used Local Capacity 16.31 TiB" at bounding box center [810, 244] width 330 height 24
drag, startPoint x: 532, startPoint y: 386, endPoint x: 472, endPoint y: 389, distance: 60.1
click at [462, 387] on tr "Total Local Capacity: 19.28 TiB" at bounding box center [462, 388] width 337 height 24
click at [506, 403] on td "2.97 TiB (15.42%)" at bounding box center [556, 412] width 150 height 24
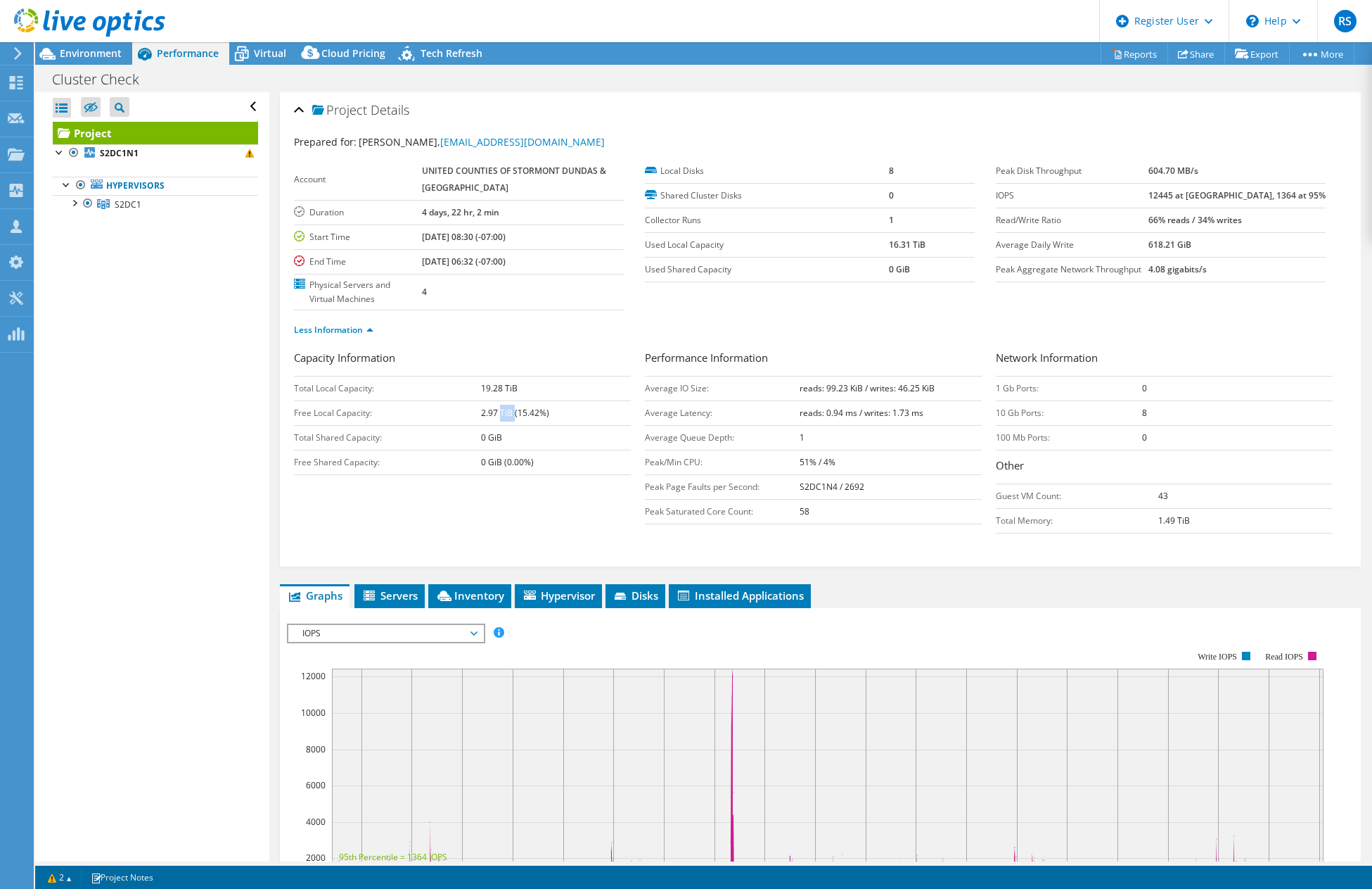
click at [506, 403] on td "2.97 TiB (15.42%)" at bounding box center [556, 412] width 150 height 24
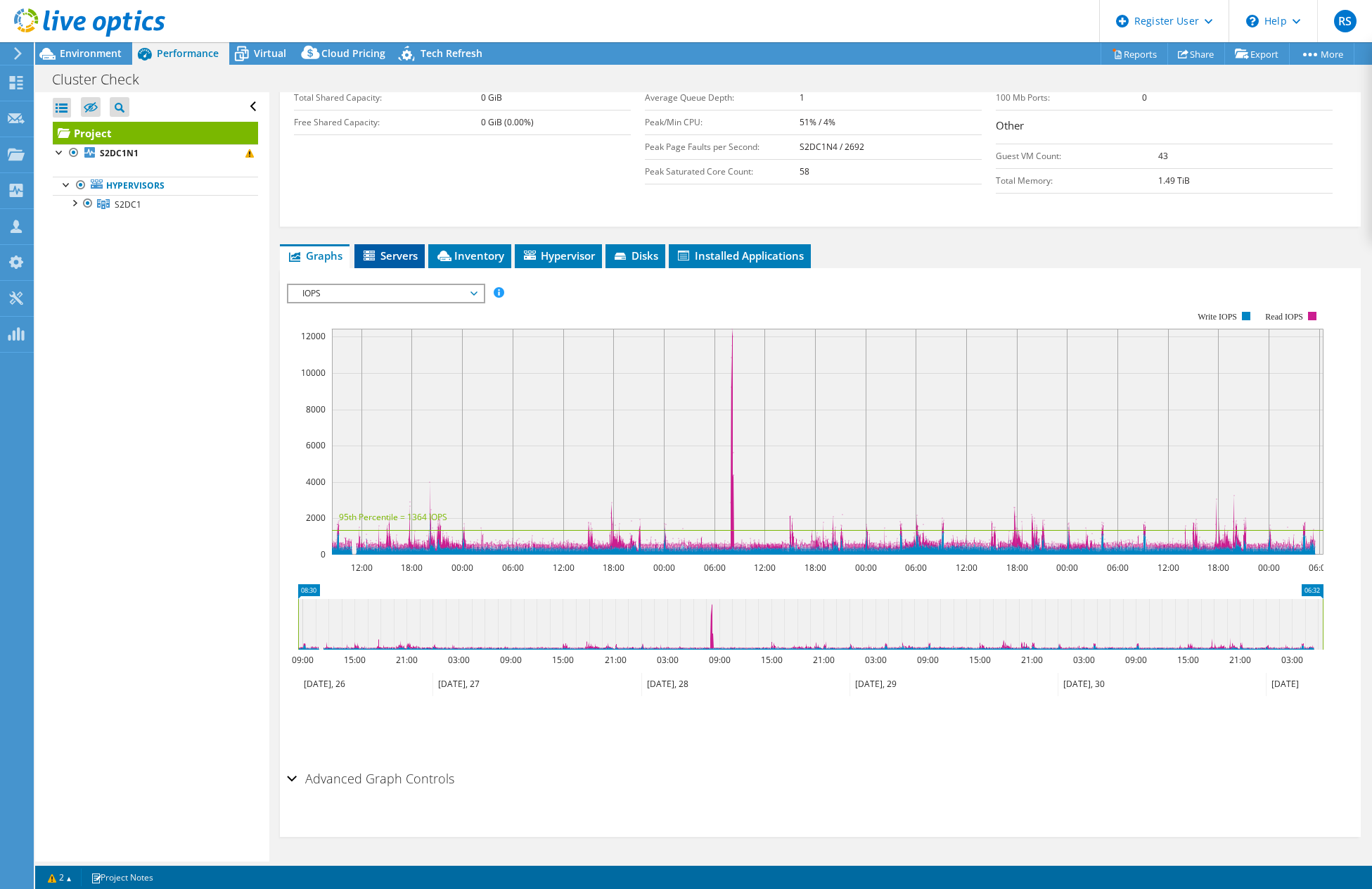
click at [398, 246] on li "Servers" at bounding box center [390, 256] width 71 height 24
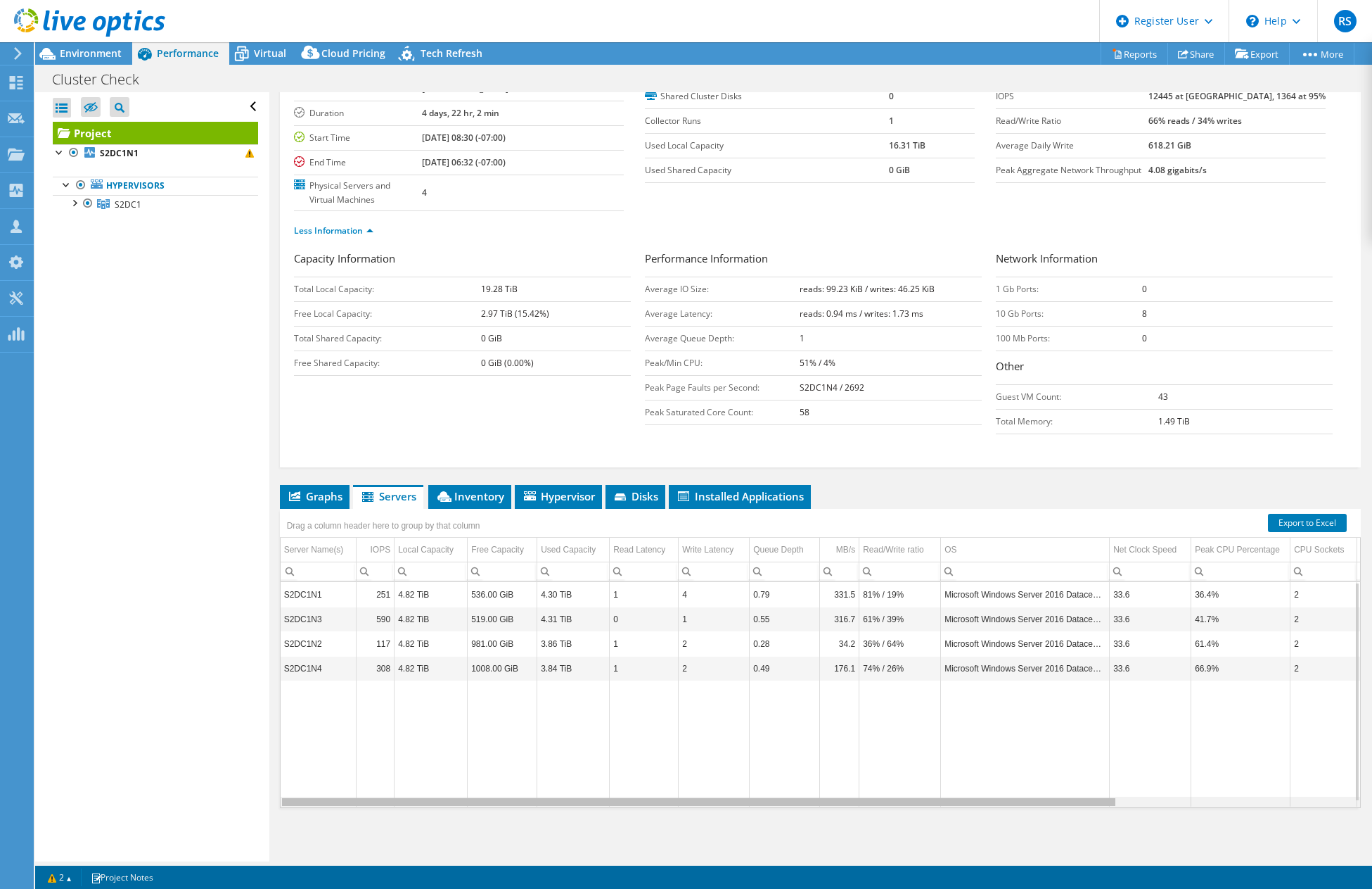
click at [987, 801] on div "Data grid" at bounding box center [699, 802] width 833 height 8
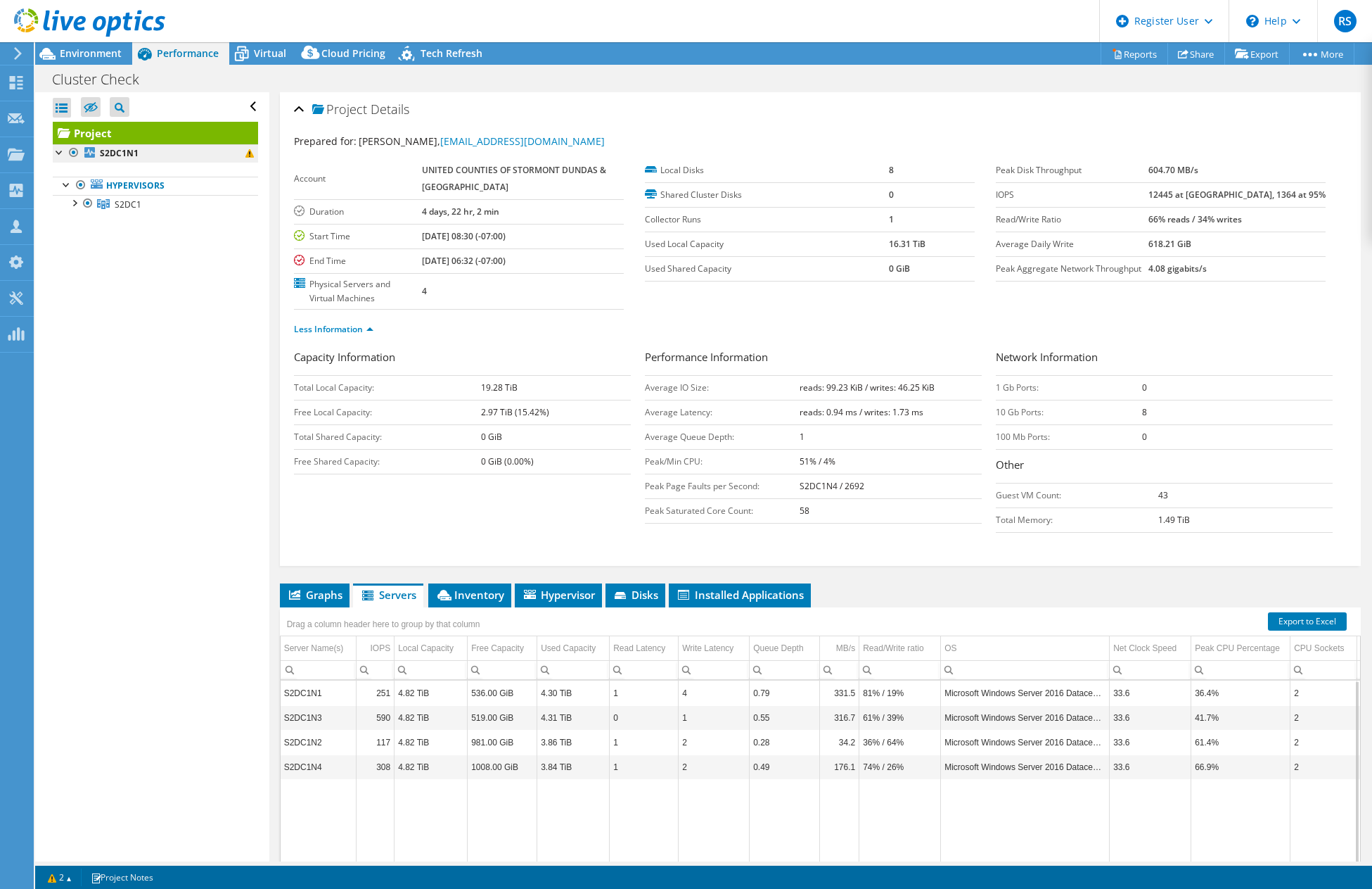
scroll to position [0, 0]
click at [89, 62] on div "Environment" at bounding box center [83, 53] width 97 height 23
